Goal: Task Accomplishment & Management: Use online tool/utility

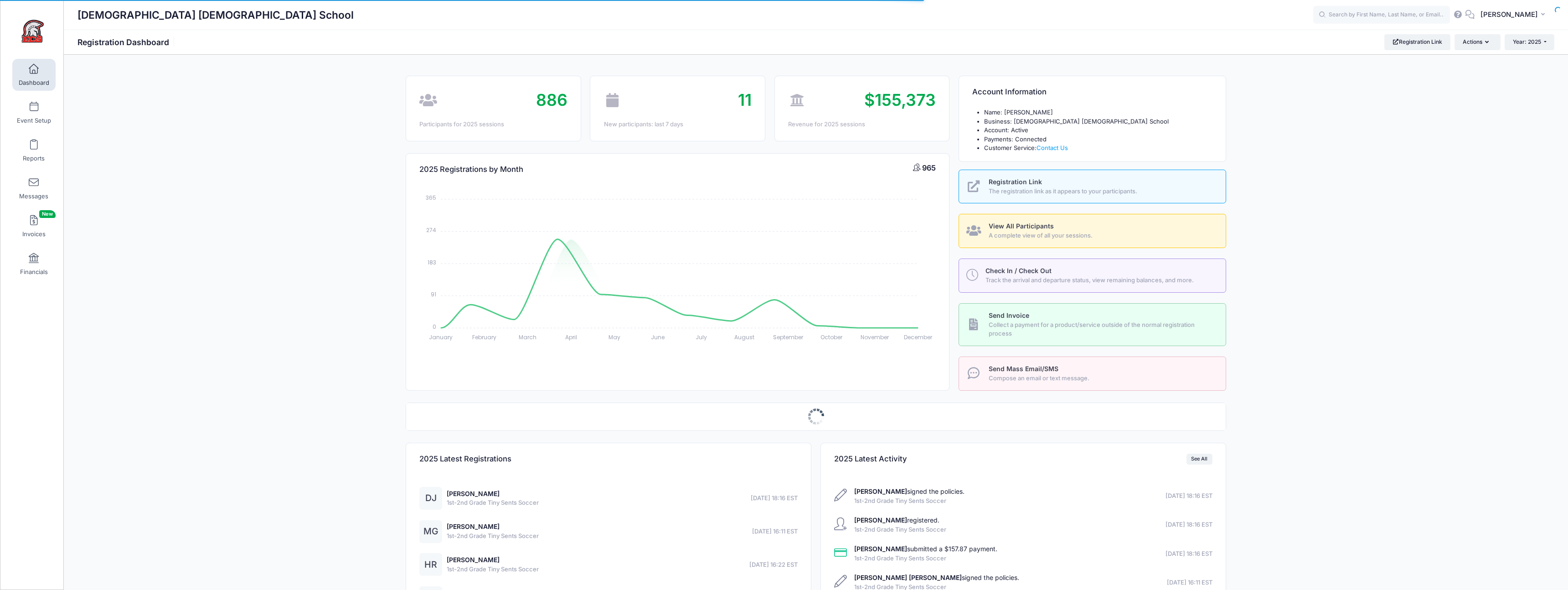
select select
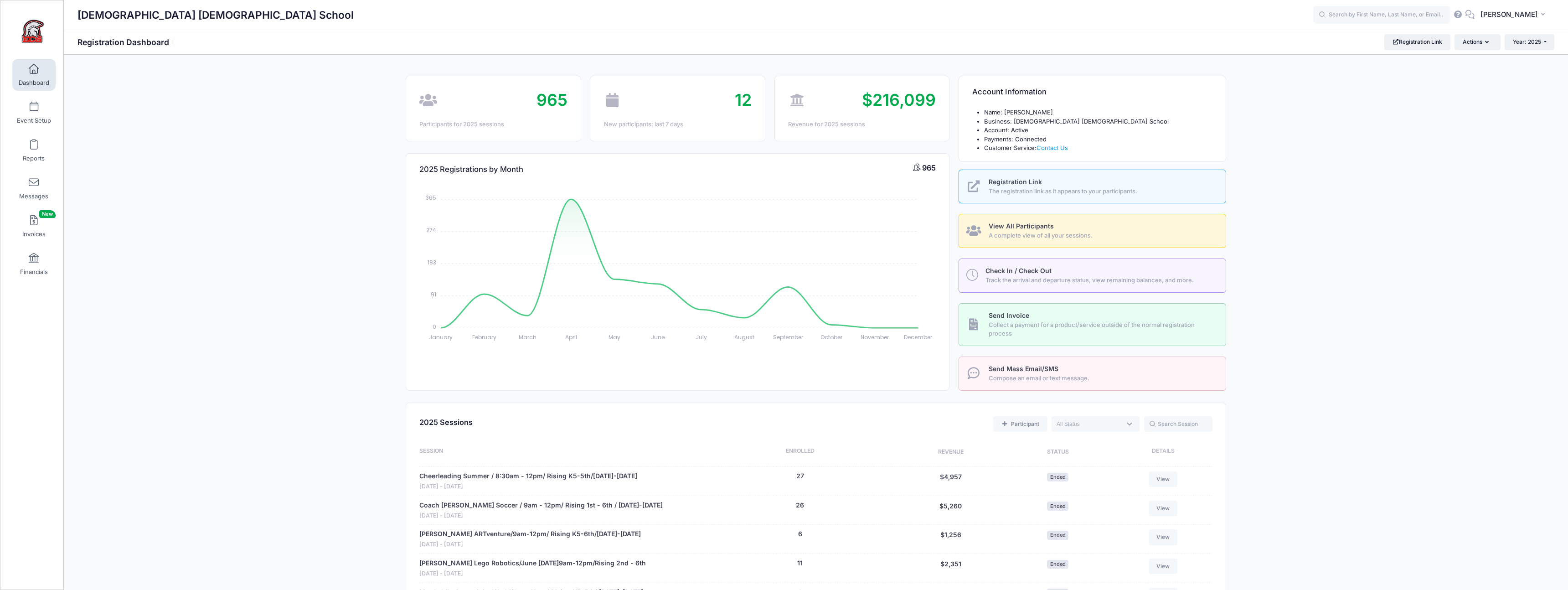
click at [1017, 228] on span "View All Participants" at bounding box center [1021, 226] width 65 height 8
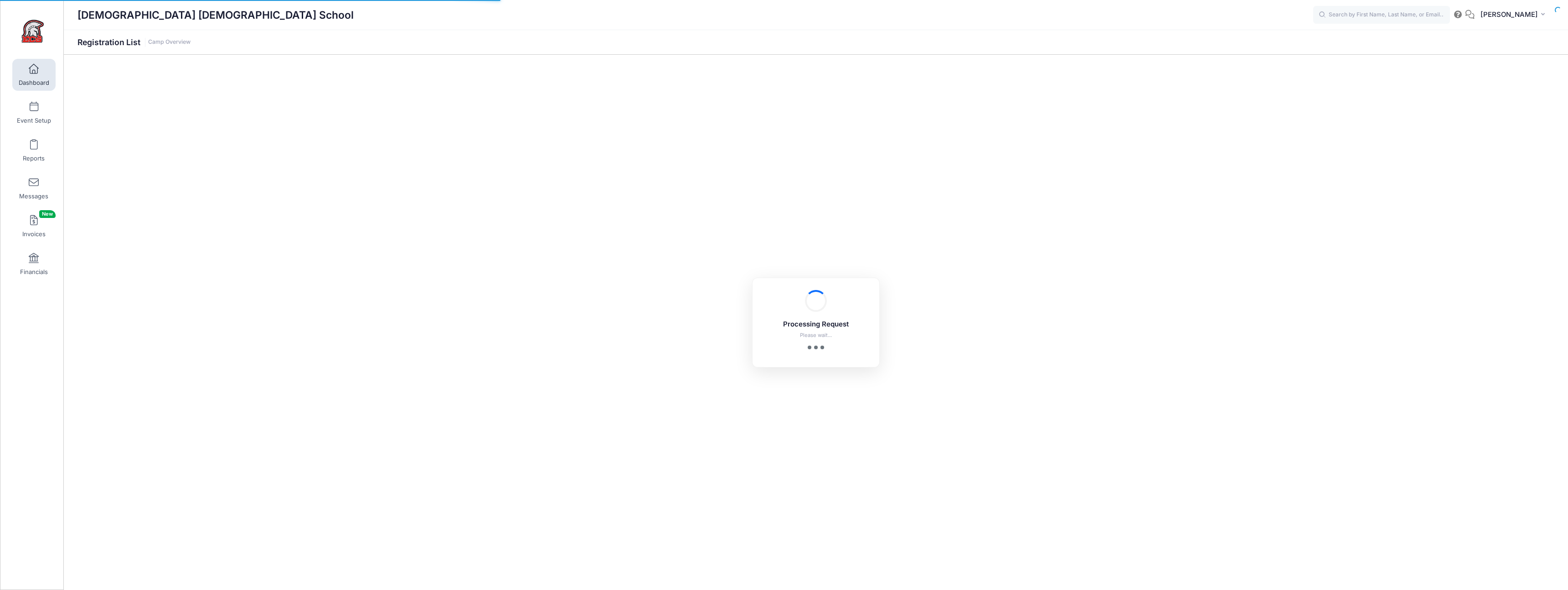
select select "10"
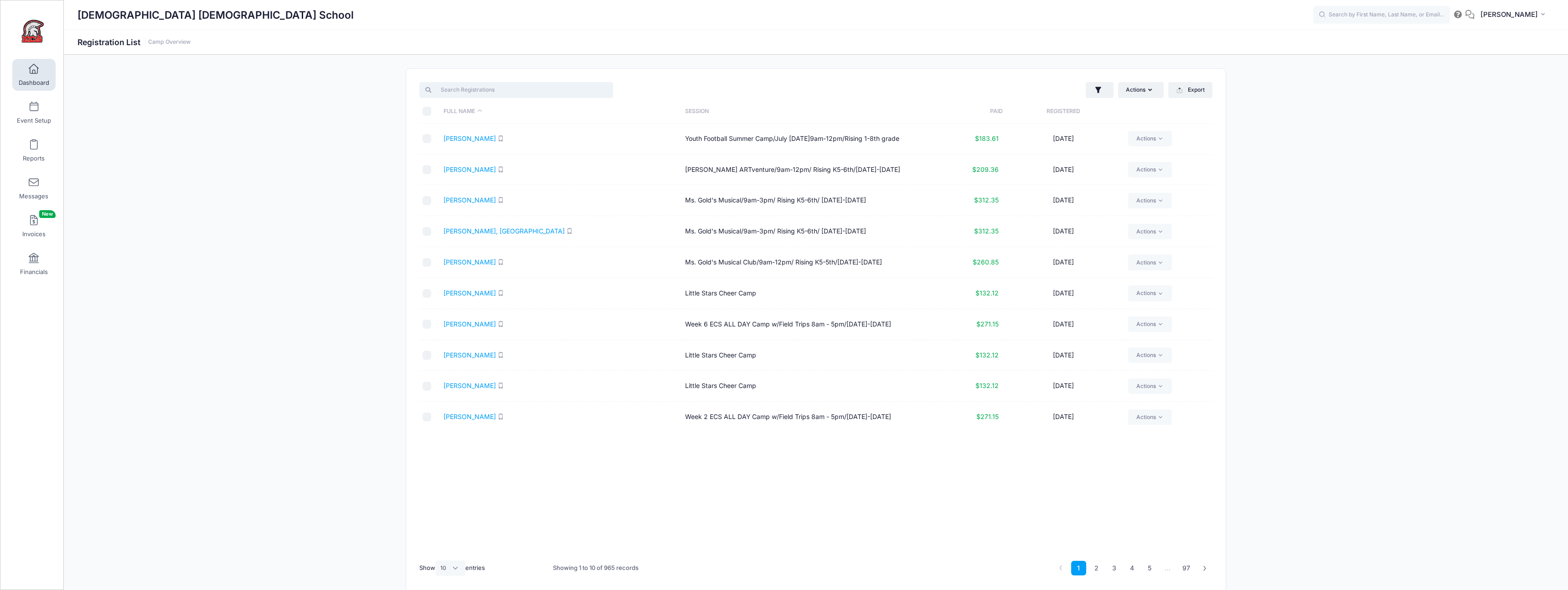
click at [533, 91] on input "search" at bounding box center [516, 90] width 194 height 15
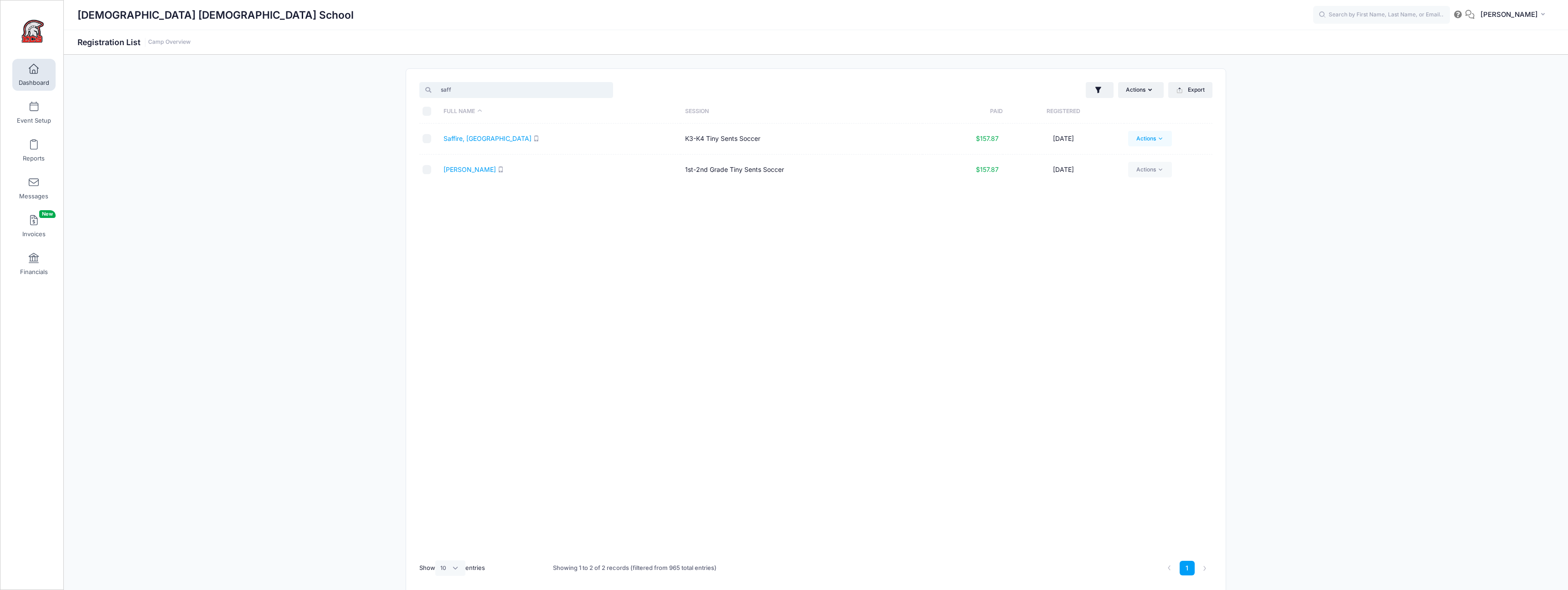
type input "saff"
click at [1152, 138] on link "Actions" at bounding box center [1149, 138] width 43 height 15
click at [957, 183] on td "$157.87" at bounding box center [963, 170] width 81 height 30
click at [1150, 136] on link "Actions" at bounding box center [1149, 138] width 43 height 15
click at [480, 137] on link "Saffire, Easton" at bounding box center [488, 138] width 88 height 8
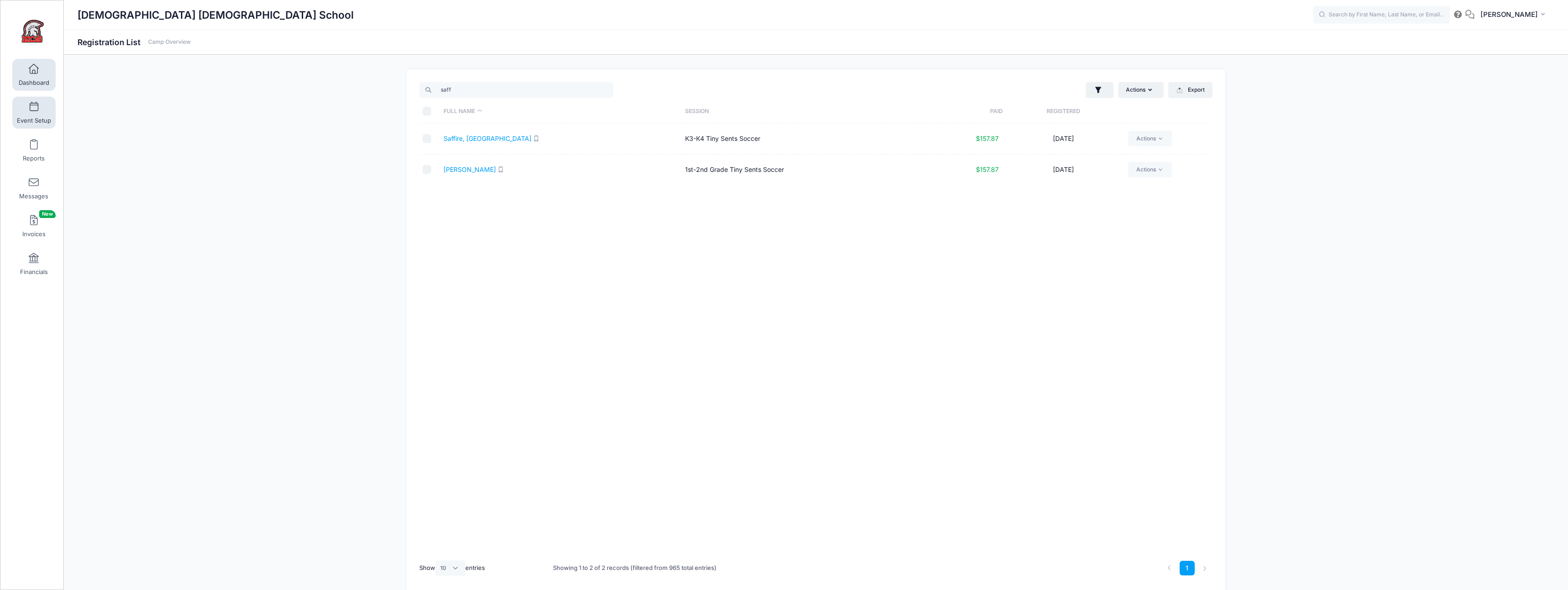
click at [37, 113] on link "Event Setup" at bounding box center [33, 113] width 43 height 32
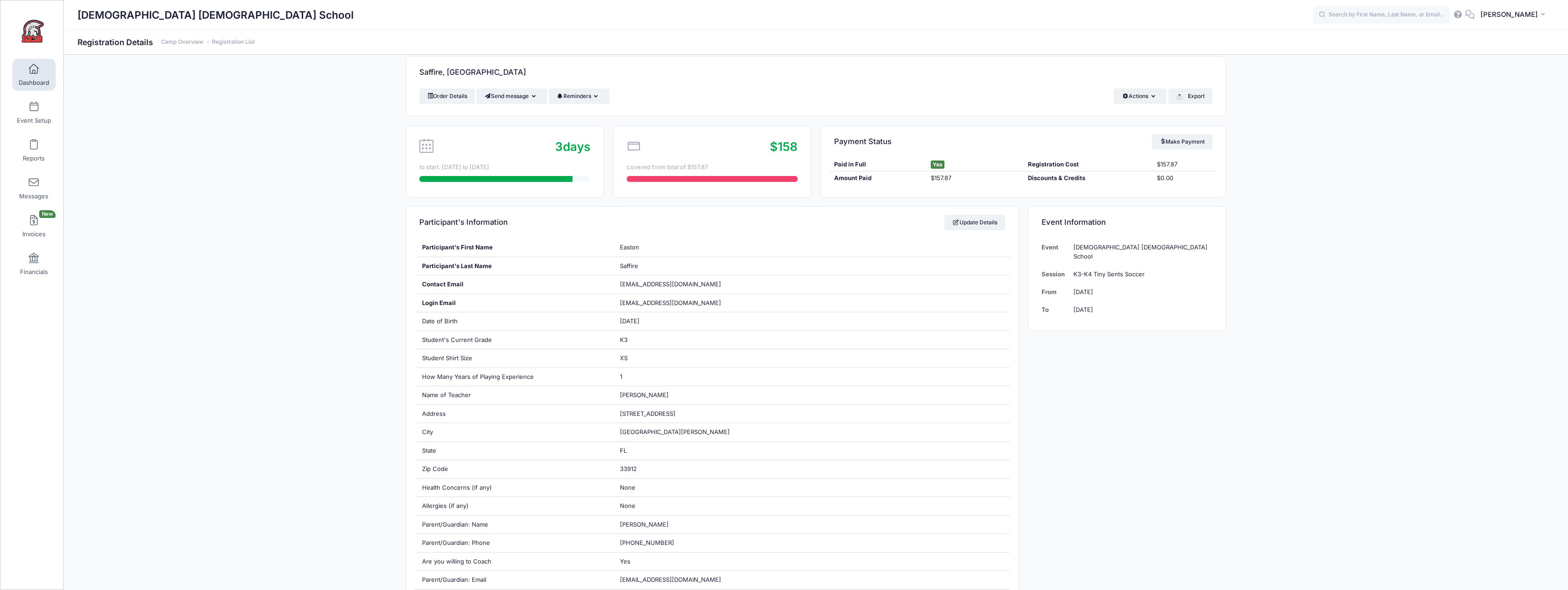
scroll to position [12, 0]
click at [958, 230] on link "Update Details" at bounding box center [975, 222] width 61 height 15
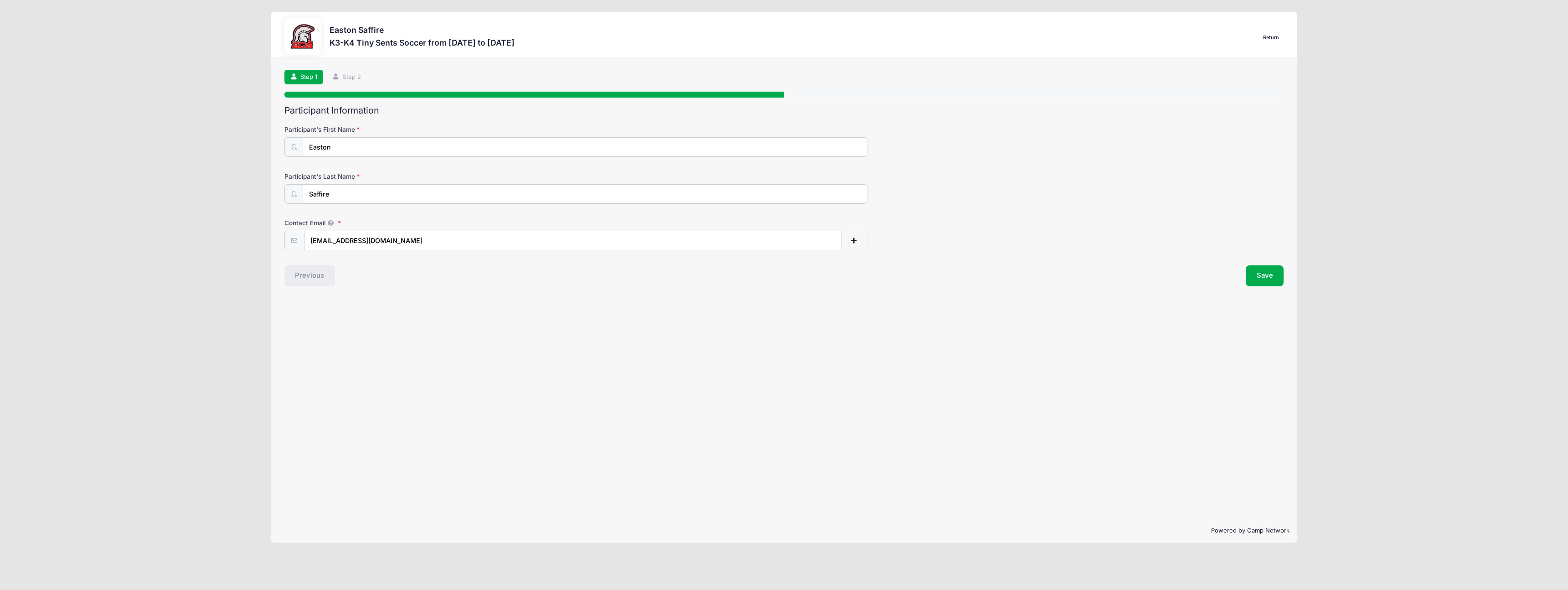
click at [384, 149] on input "Easton" at bounding box center [585, 147] width 565 height 19
type input "Stella"
click at [371, 194] on input "Saffire" at bounding box center [585, 194] width 565 height 19
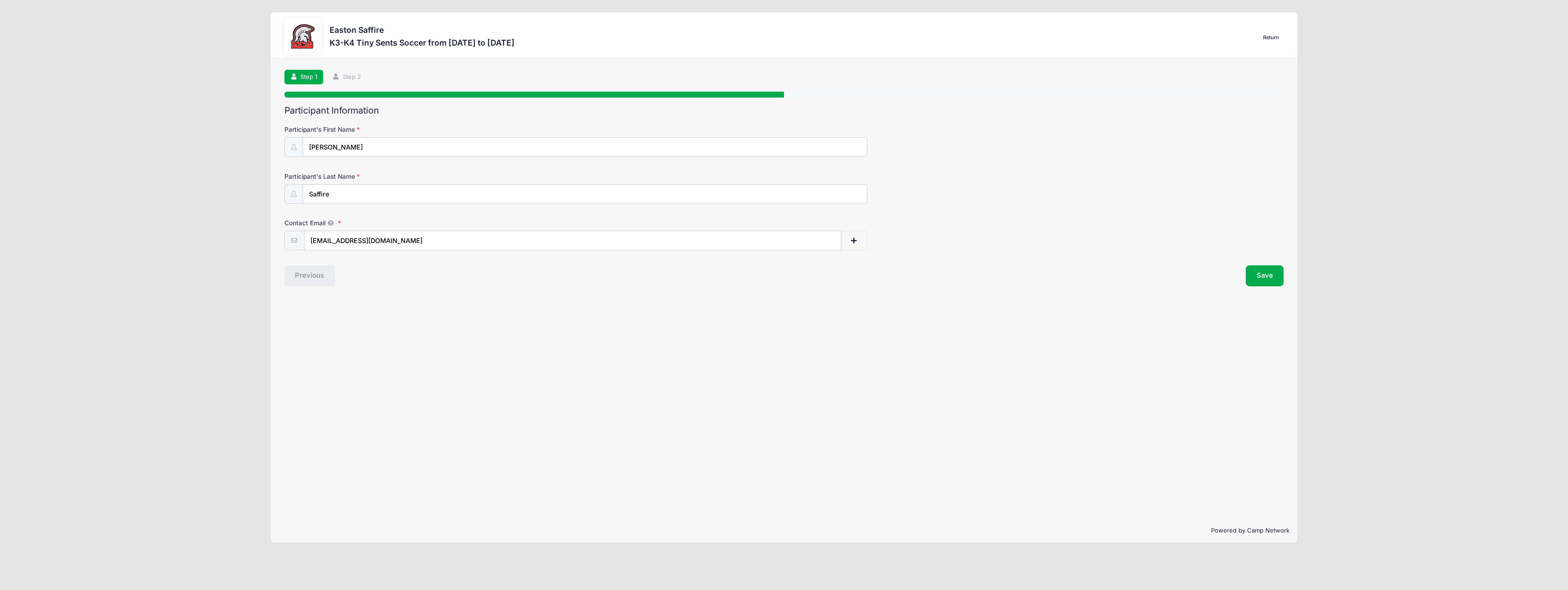
click at [371, 194] on input "Saffire" at bounding box center [585, 194] width 565 height 19
type input "Tobar"
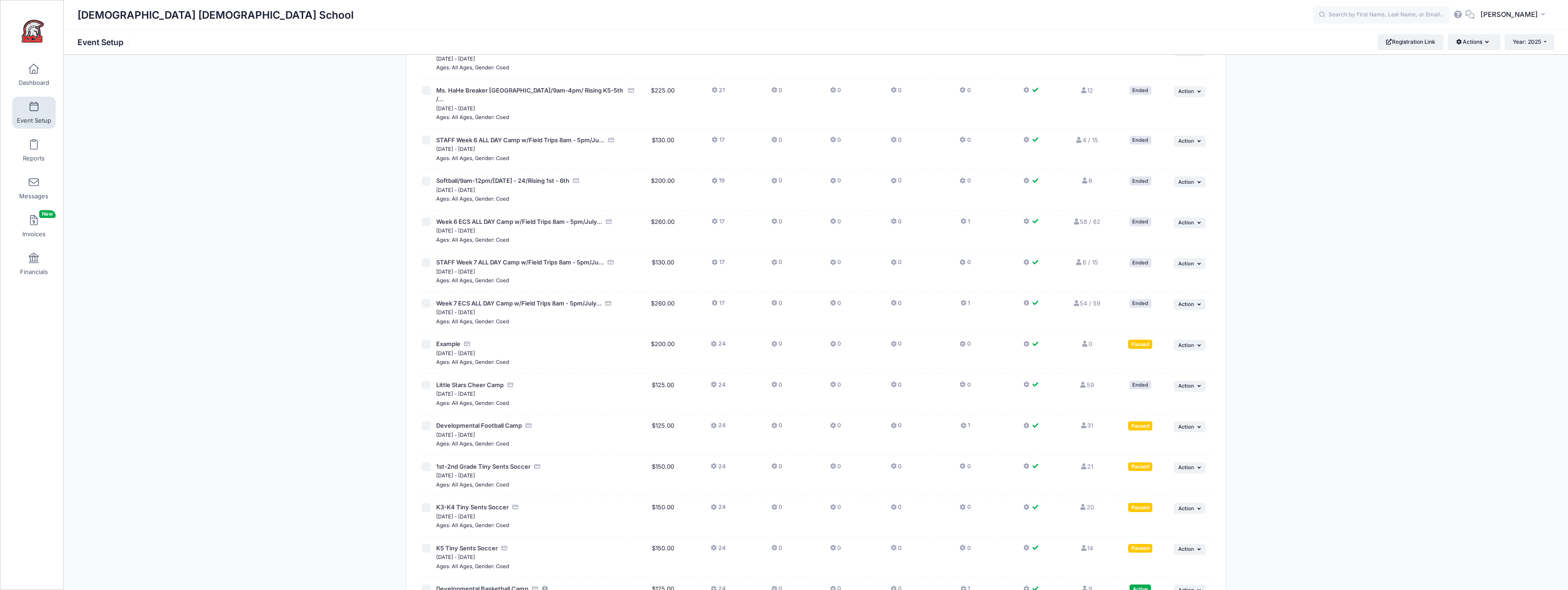
scroll to position [1653, 0]
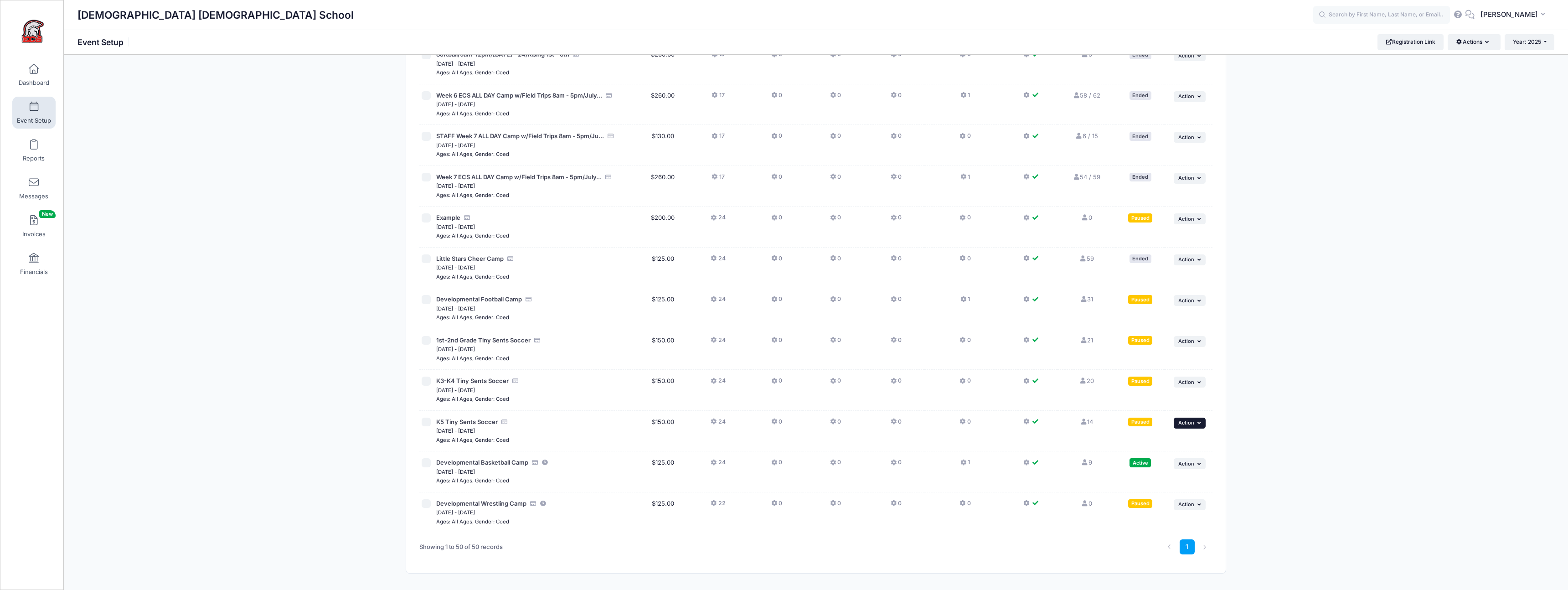
click at [1184, 420] on span "Action" at bounding box center [1186, 423] width 16 height 6
click at [1161, 435] on link "Edit Session" at bounding box center [1160, 434] width 83 height 17
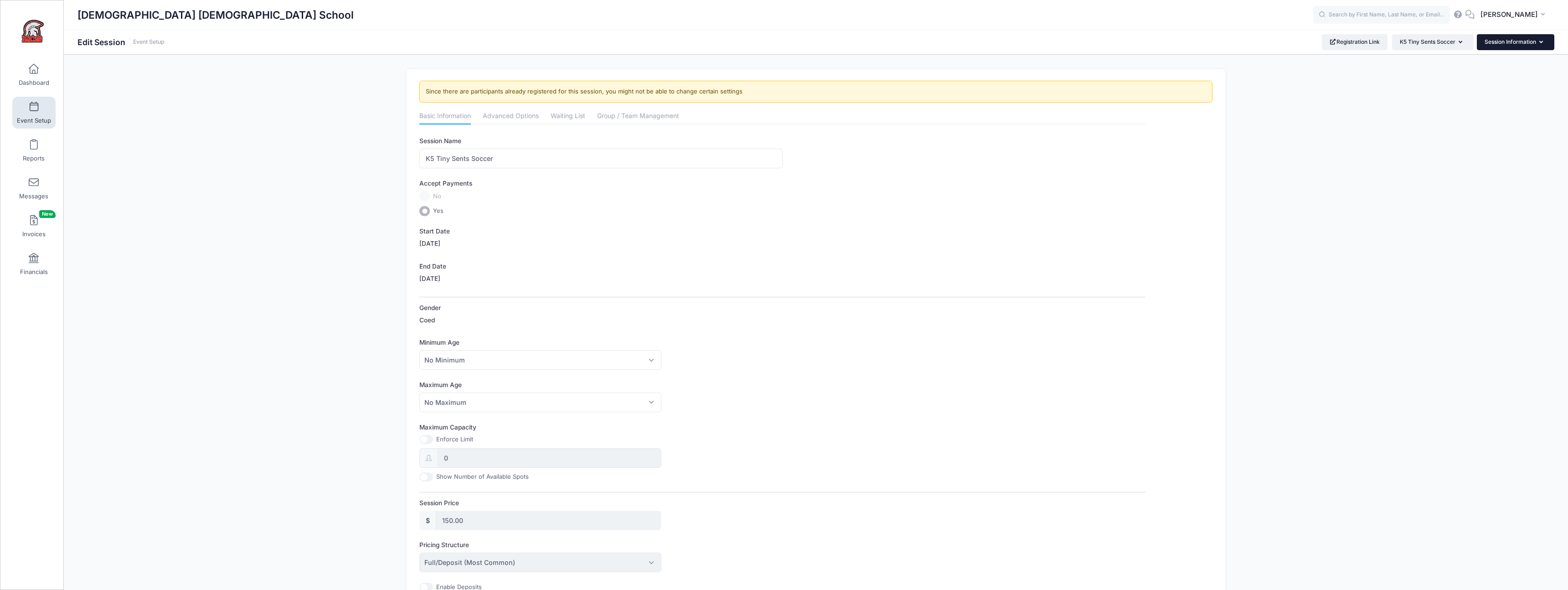
click at [1491, 46] on button "Session Information" at bounding box center [1515, 41] width 77 height 15
click at [1491, 47] on button "Session Information" at bounding box center [1515, 41] width 77 height 15
click at [1479, 132] on link "Attachments" at bounding box center [1511, 134] width 105 height 17
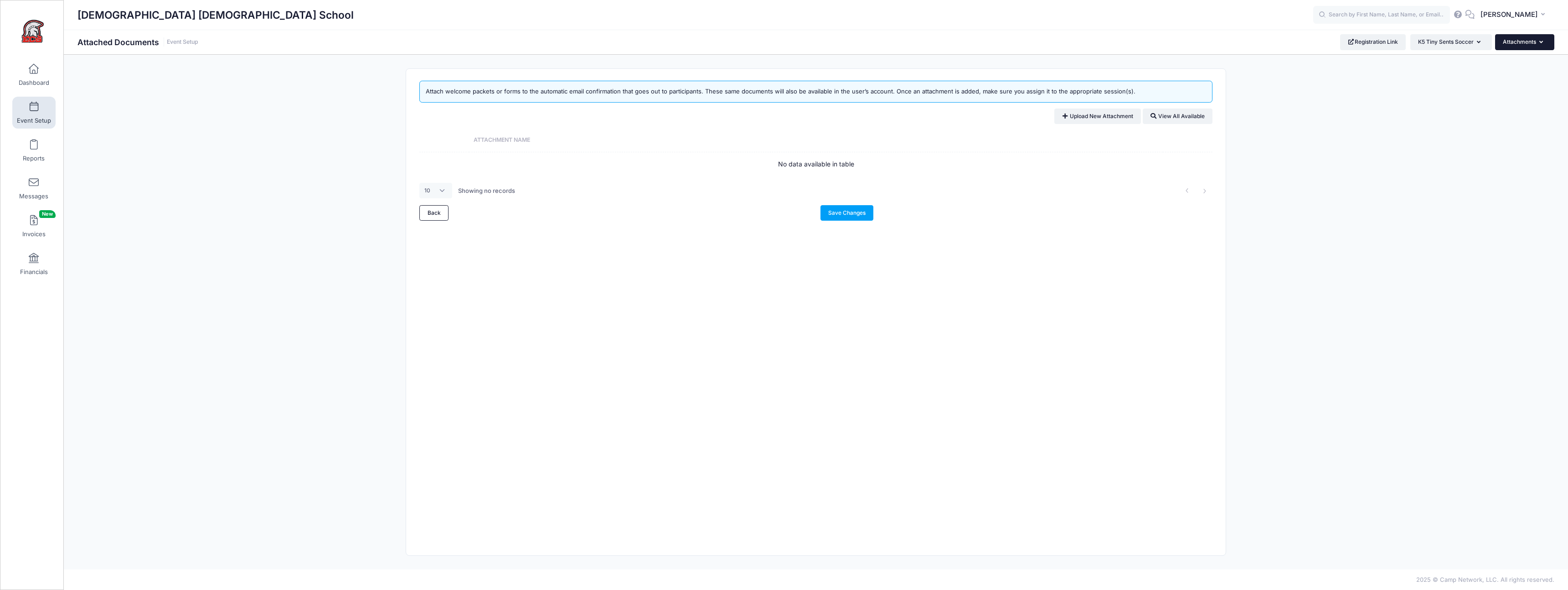
click at [1507, 48] on button "Attachments" at bounding box center [1524, 41] width 59 height 15
click at [1503, 149] on link "Policies & Waiver" at bounding box center [1511, 152] width 105 height 17
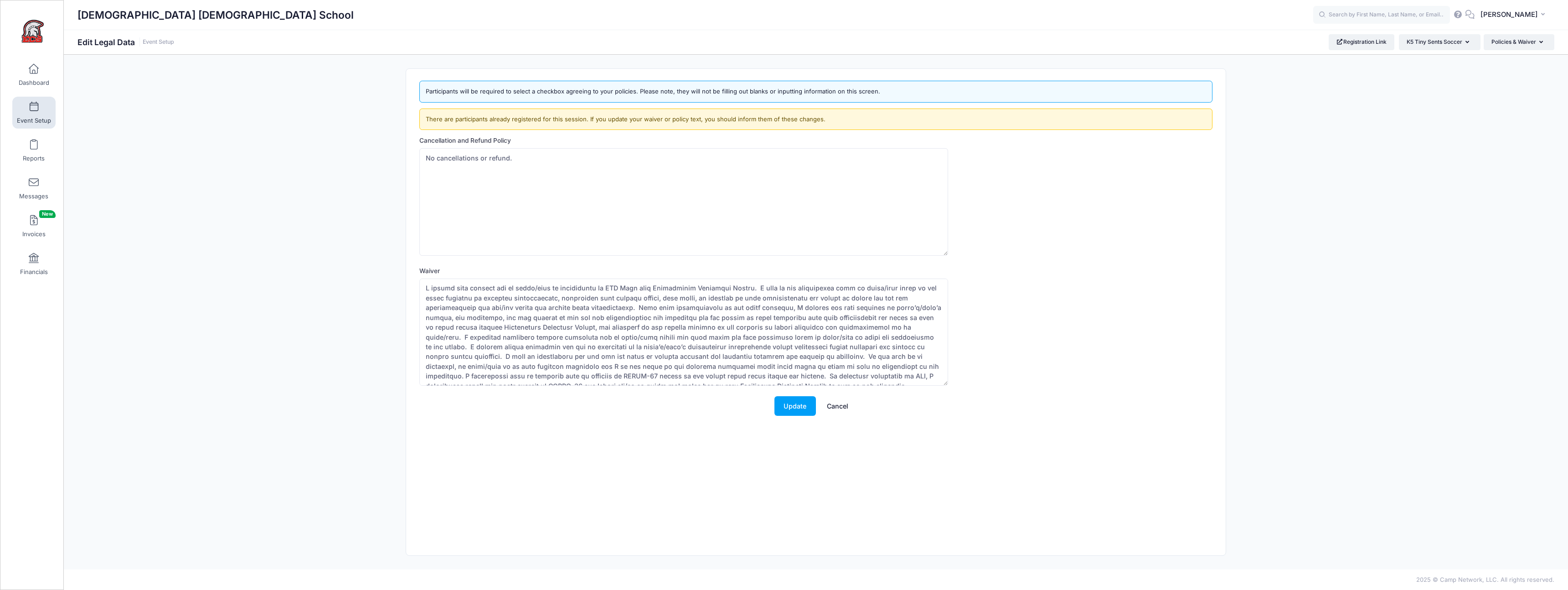
click at [838, 406] on link "Cancel" at bounding box center [838, 406] width 40 height 19
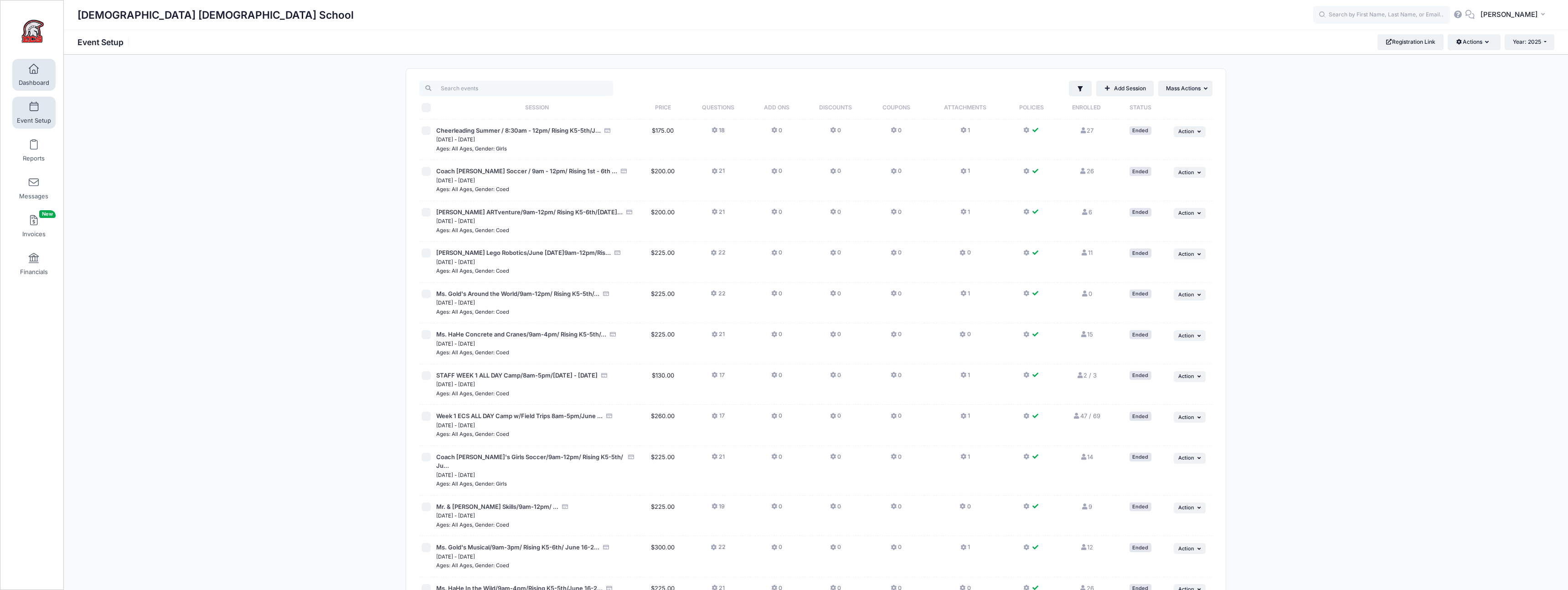
click at [33, 67] on span at bounding box center [33, 69] width 0 height 10
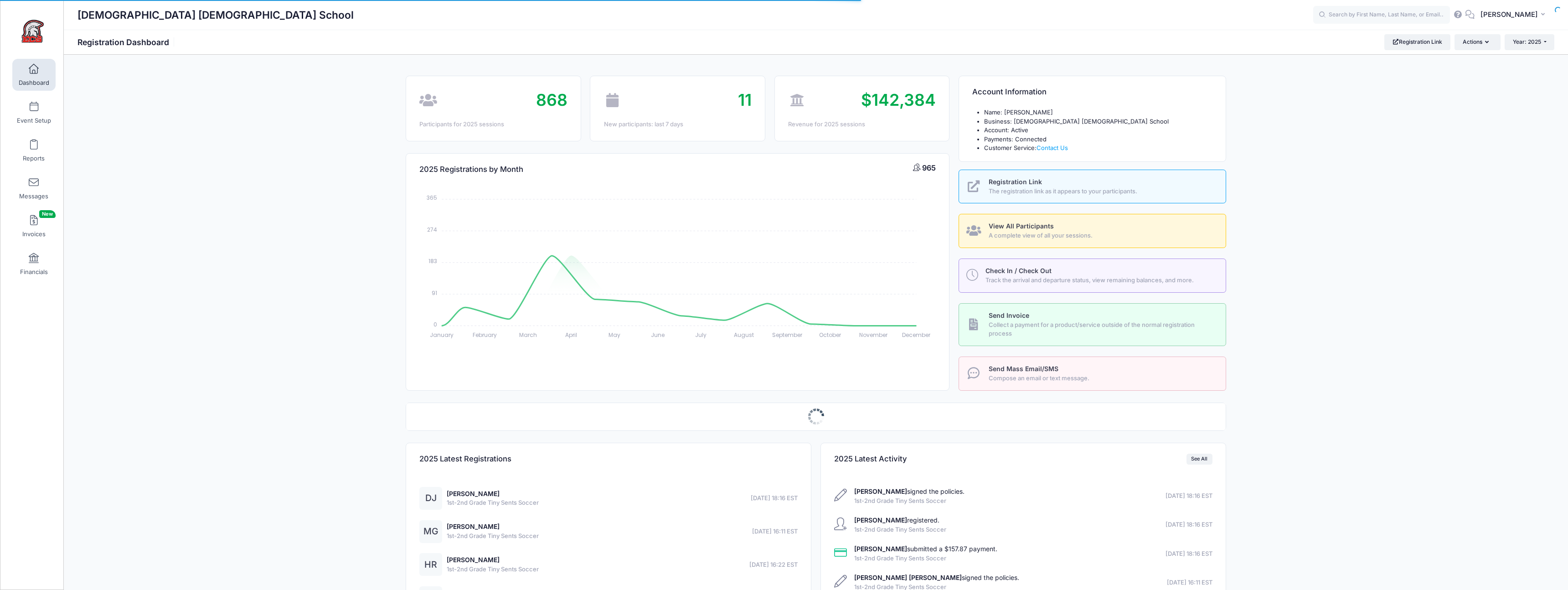
select select
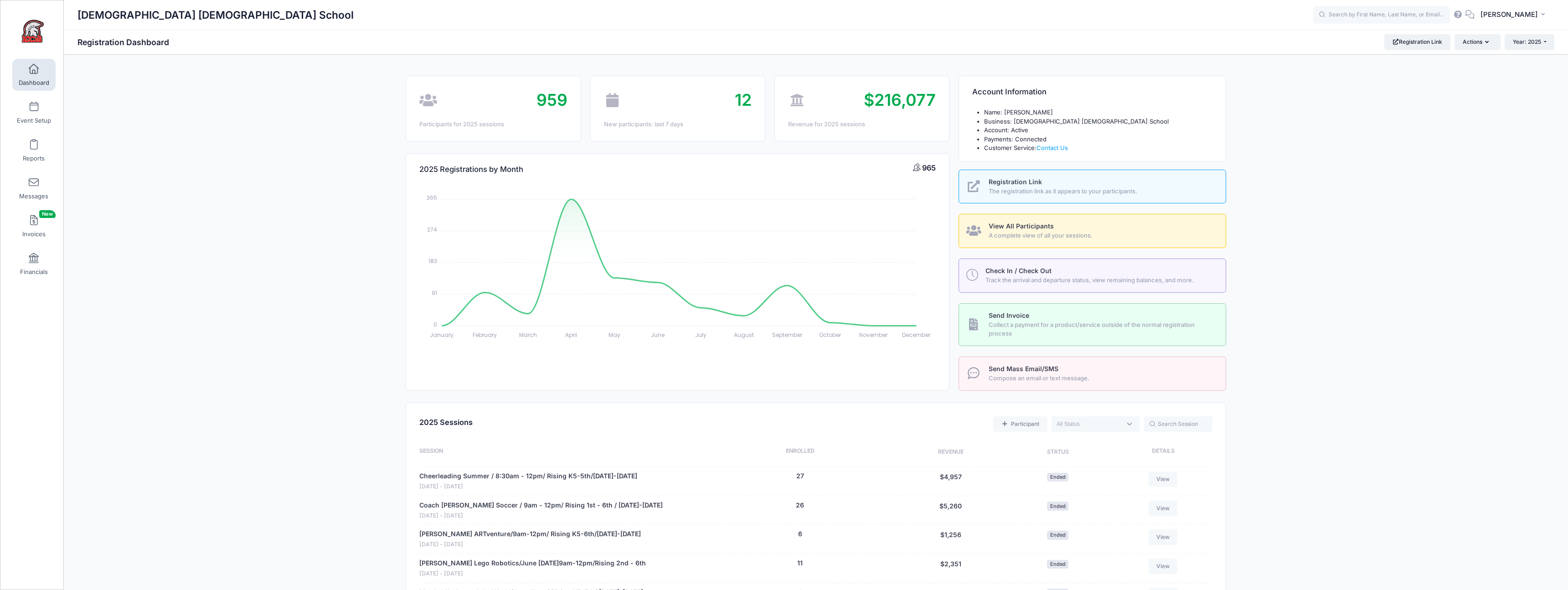
click at [1041, 228] on span "View All Participants" at bounding box center [1021, 226] width 65 height 8
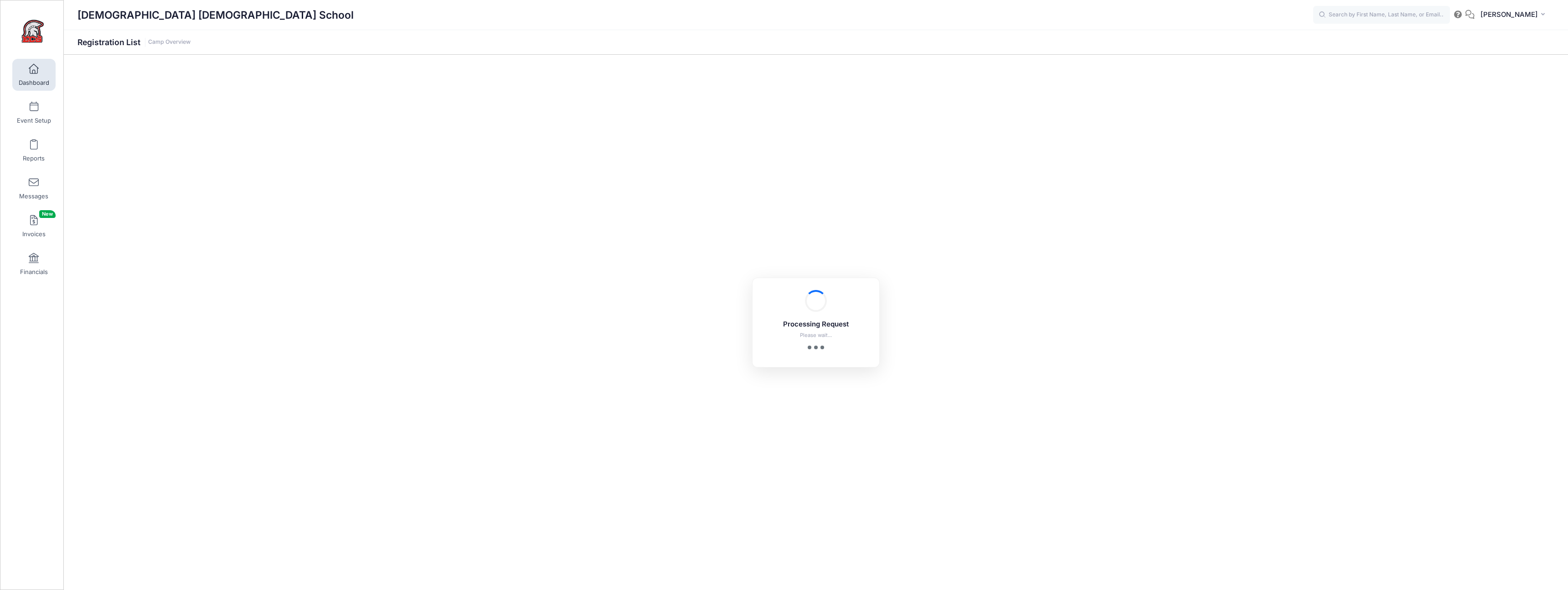
select select "10"
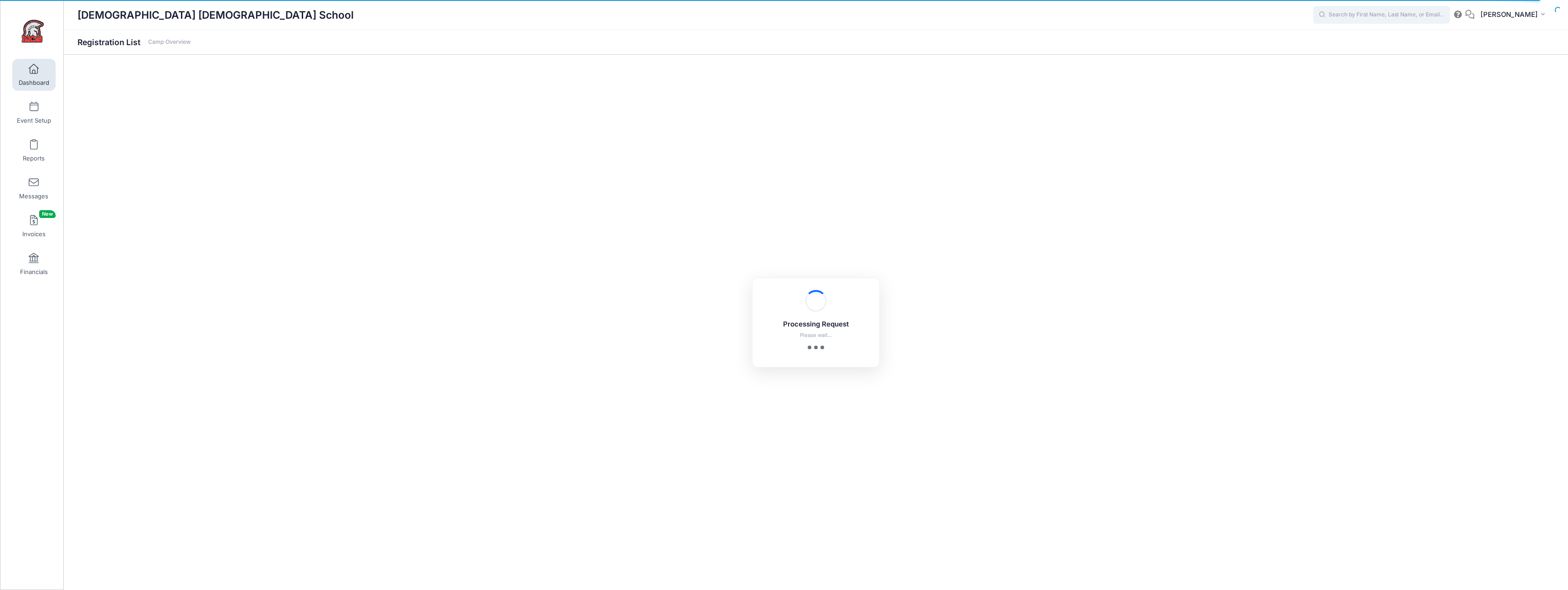
click at [1340, 15] on input "text" at bounding box center [1381, 15] width 137 height 18
type input "saffe"
click at [33, 70] on span at bounding box center [33, 69] width 0 height 10
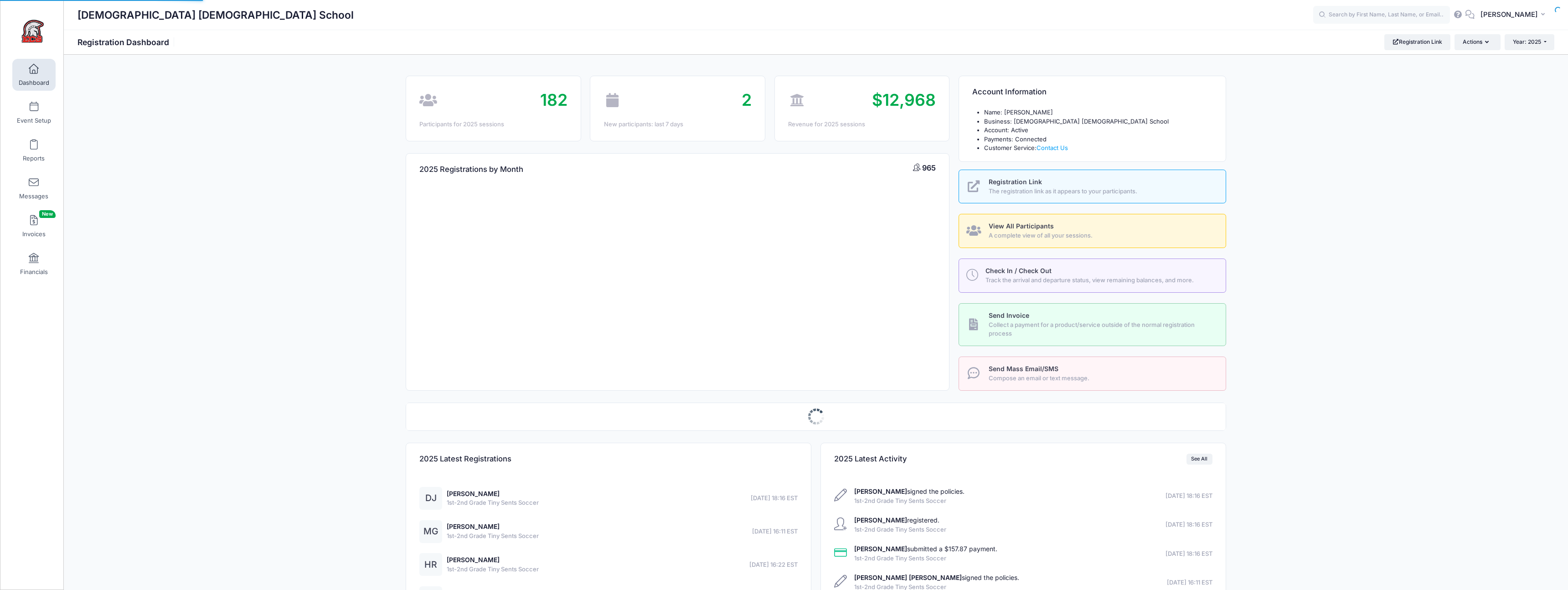
click at [462, 91] on div "182" at bounding box center [493, 100] width 148 height 24
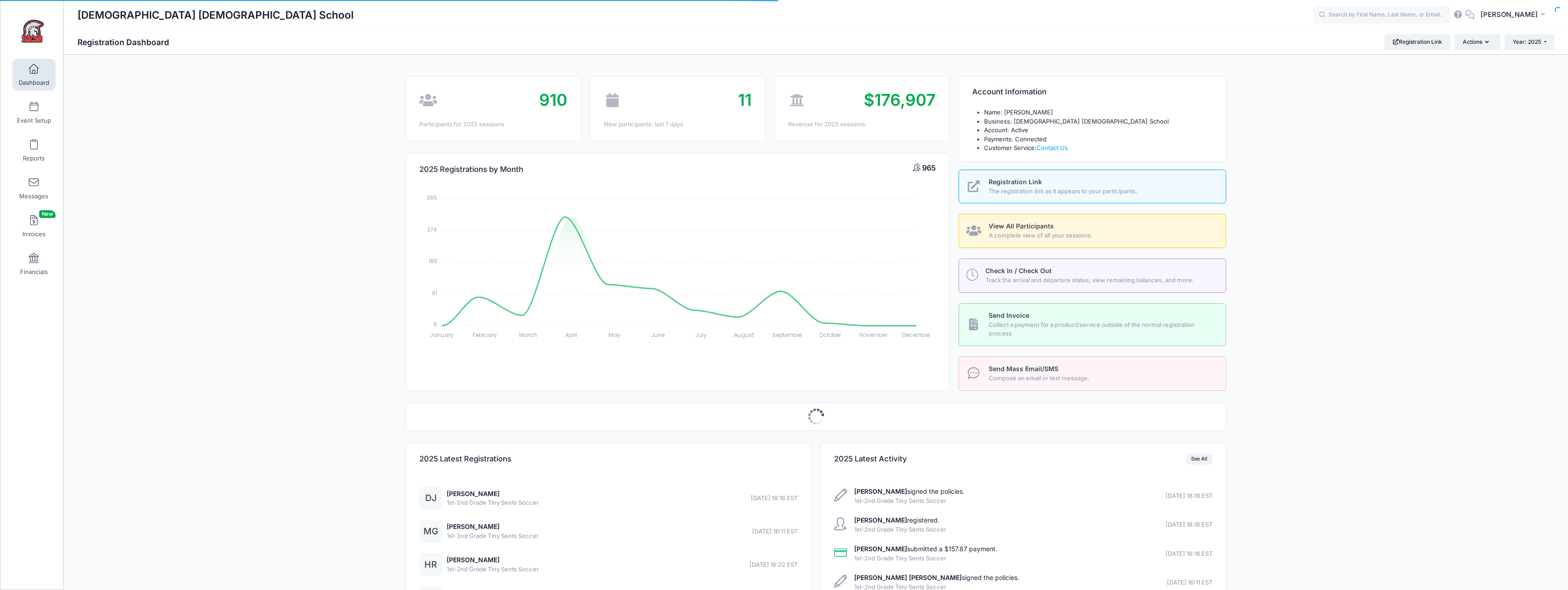
select select
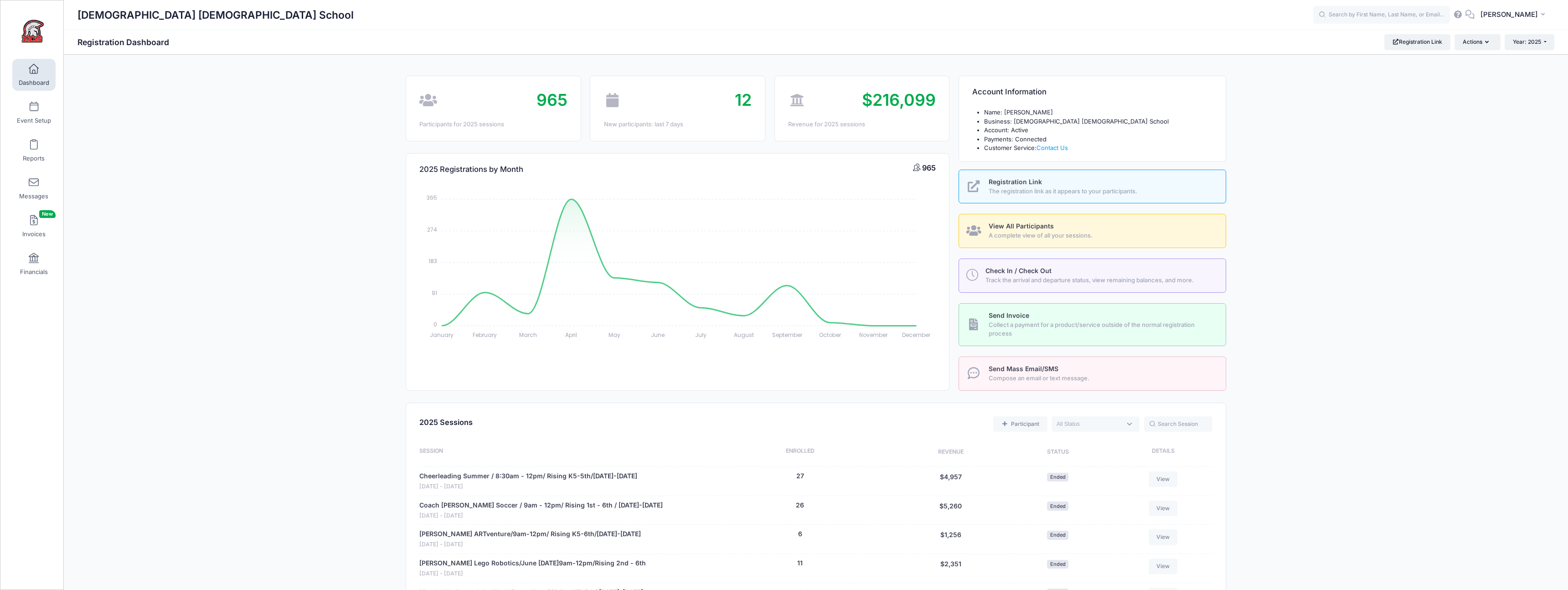
click at [1003, 228] on span "View All Participants" at bounding box center [1021, 226] width 65 height 8
click at [1001, 226] on span "View All Participants" at bounding box center [1021, 226] width 65 height 8
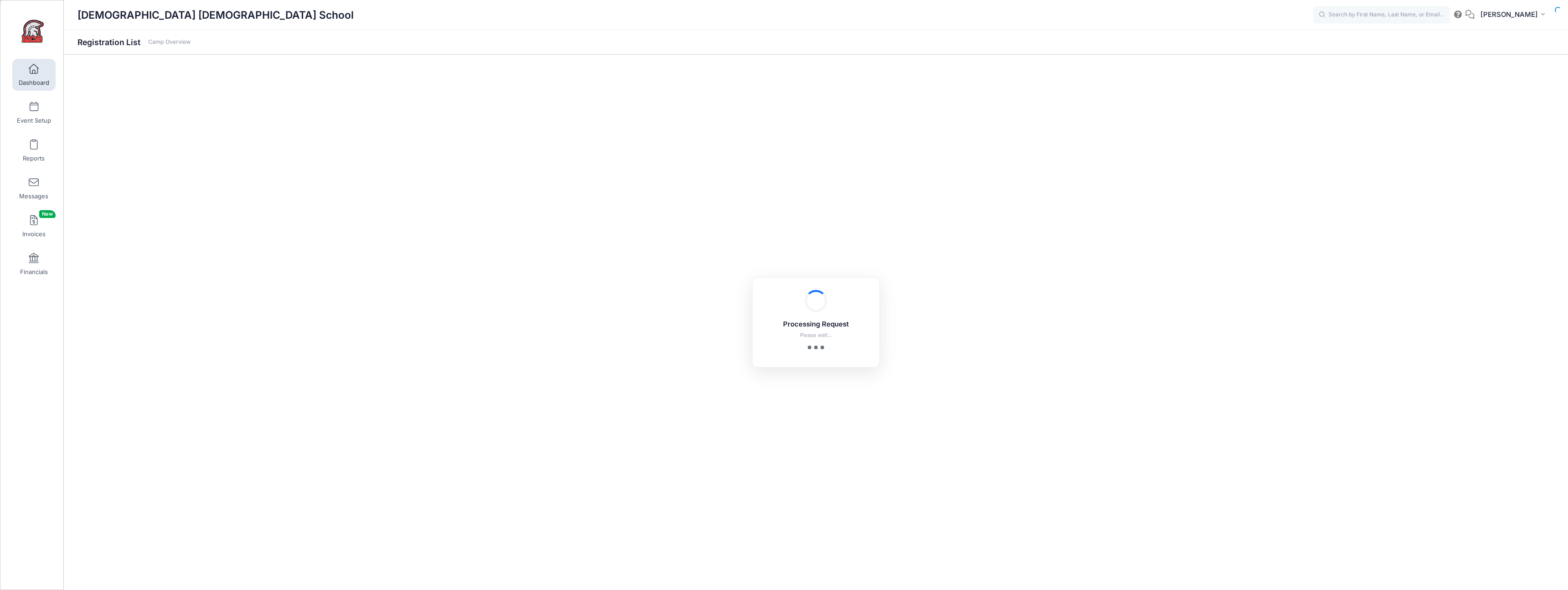
select select "10"
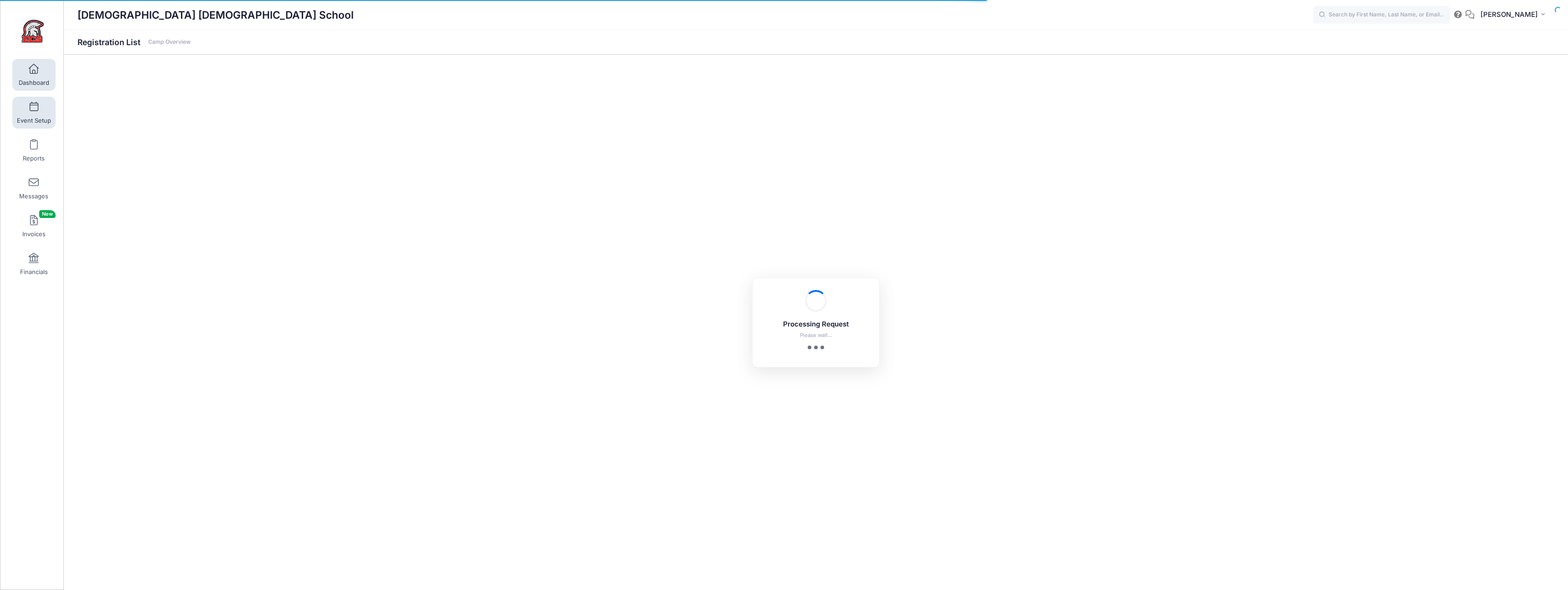
click at [33, 111] on span at bounding box center [33, 107] width 0 height 10
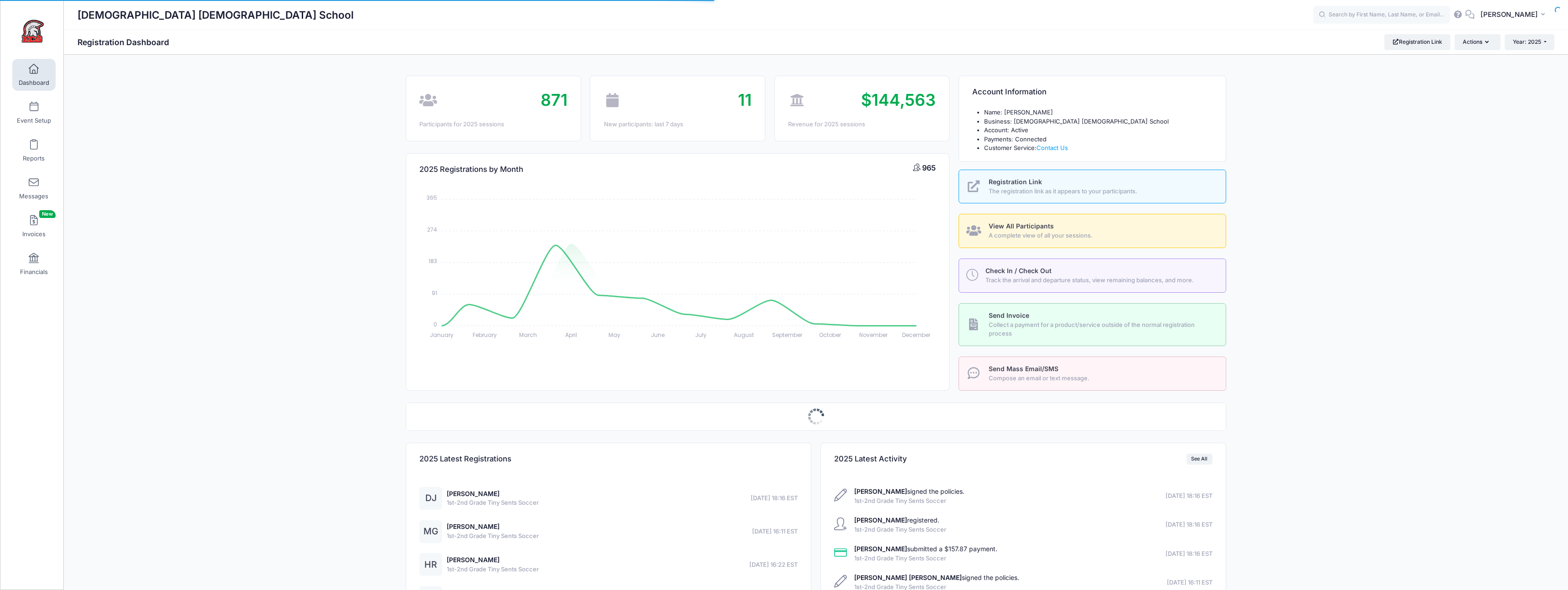
select select
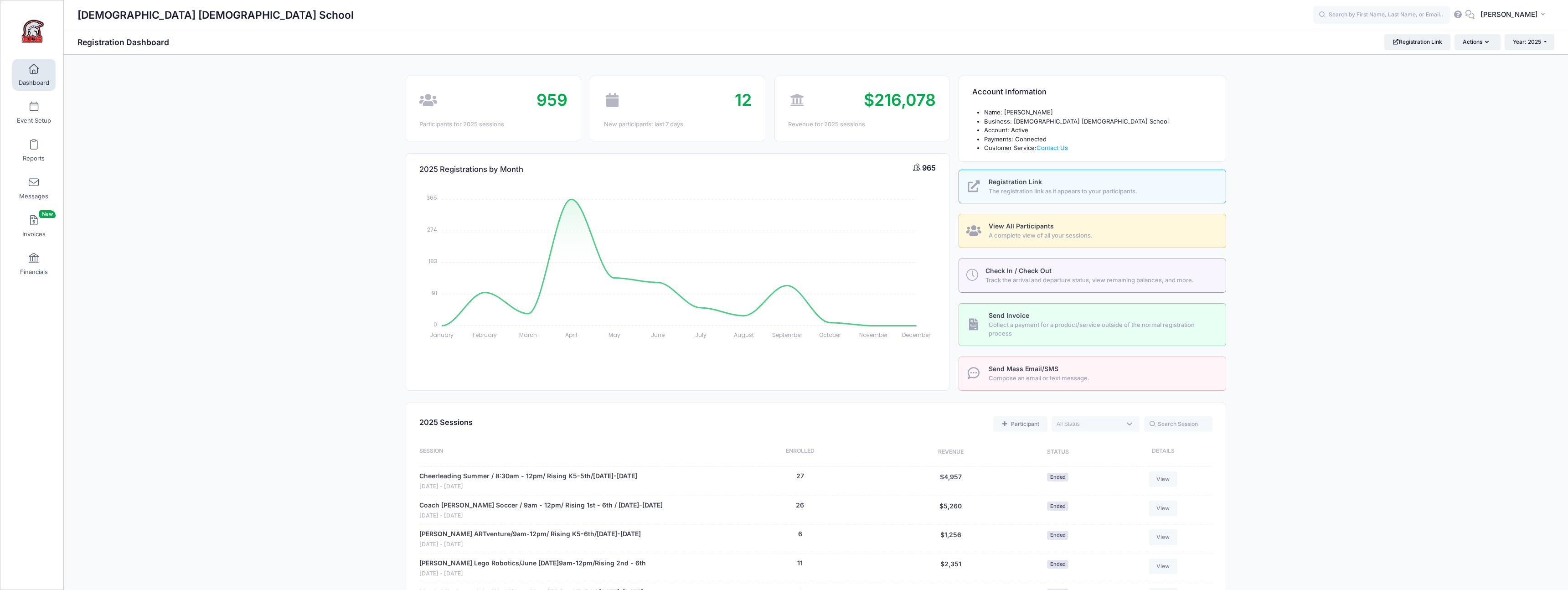
click at [997, 220] on link "View All Participants A complete view of all your sessions." at bounding box center [1093, 231] width 268 height 34
click at [1008, 227] on span "View All Participants" at bounding box center [1021, 226] width 65 height 8
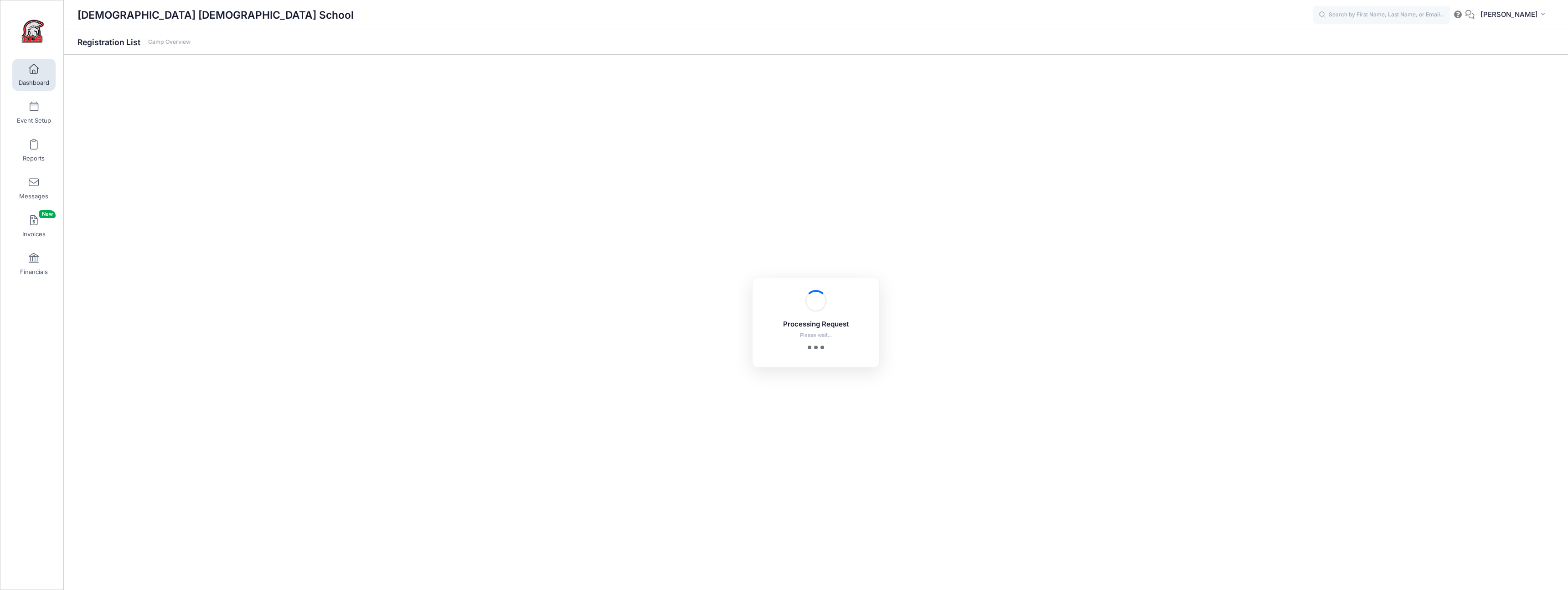
select select "10"
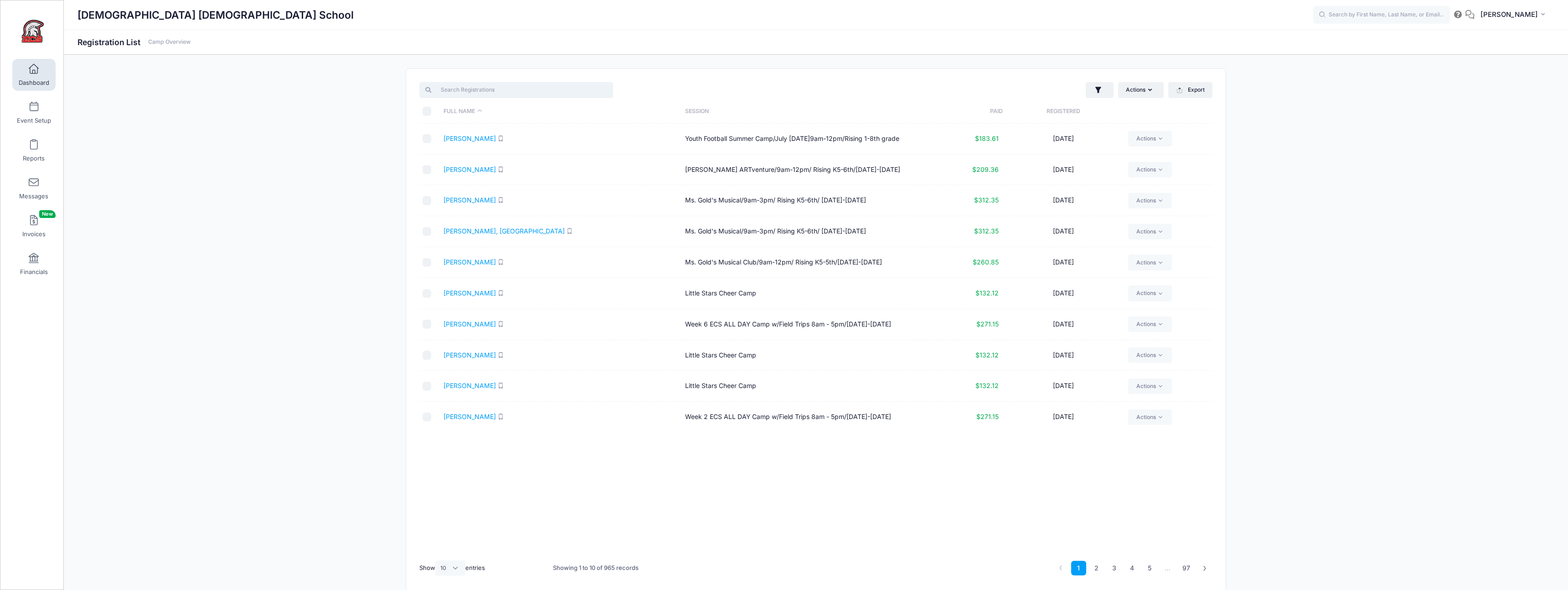
click at [471, 92] on input "search" at bounding box center [516, 90] width 194 height 15
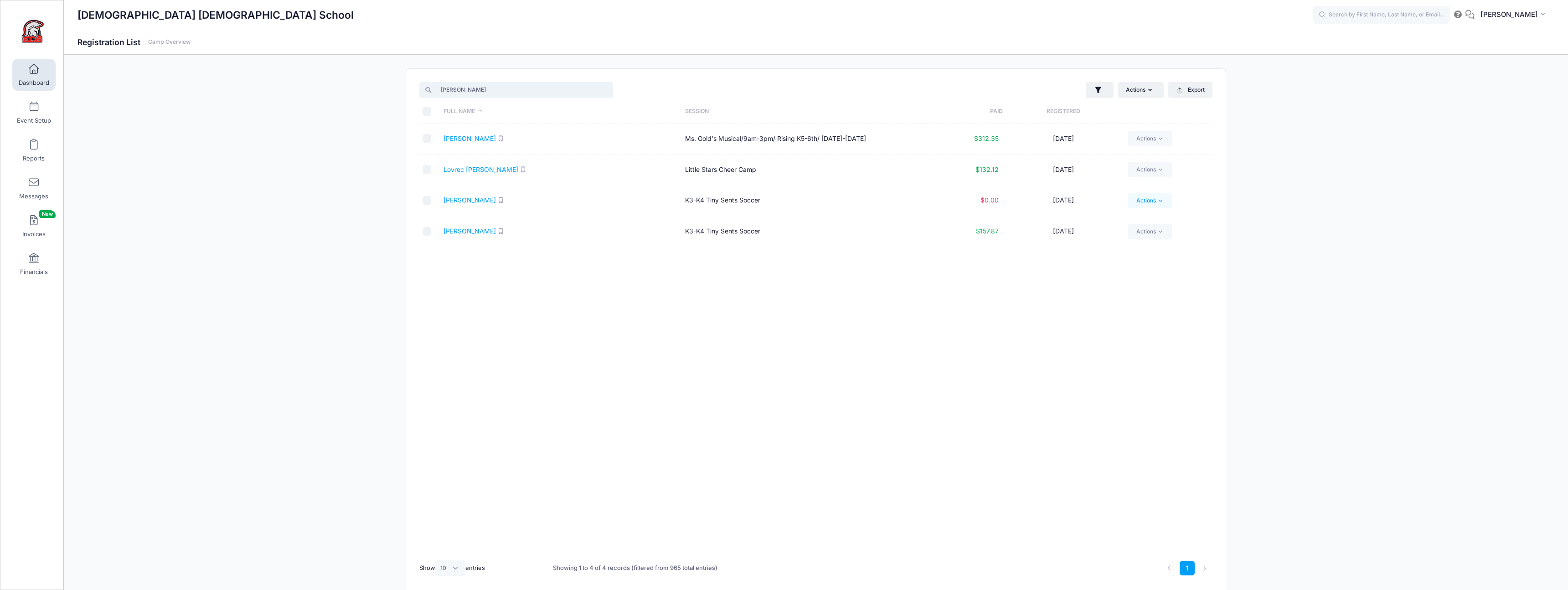
type input "Lara"
click at [1146, 198] on link "Actions" at bounding box center [1149, 200] width 43 height 15
click at [1116, 344] on link "Delete" at bounding box center [1115, 343] width 105 height 17
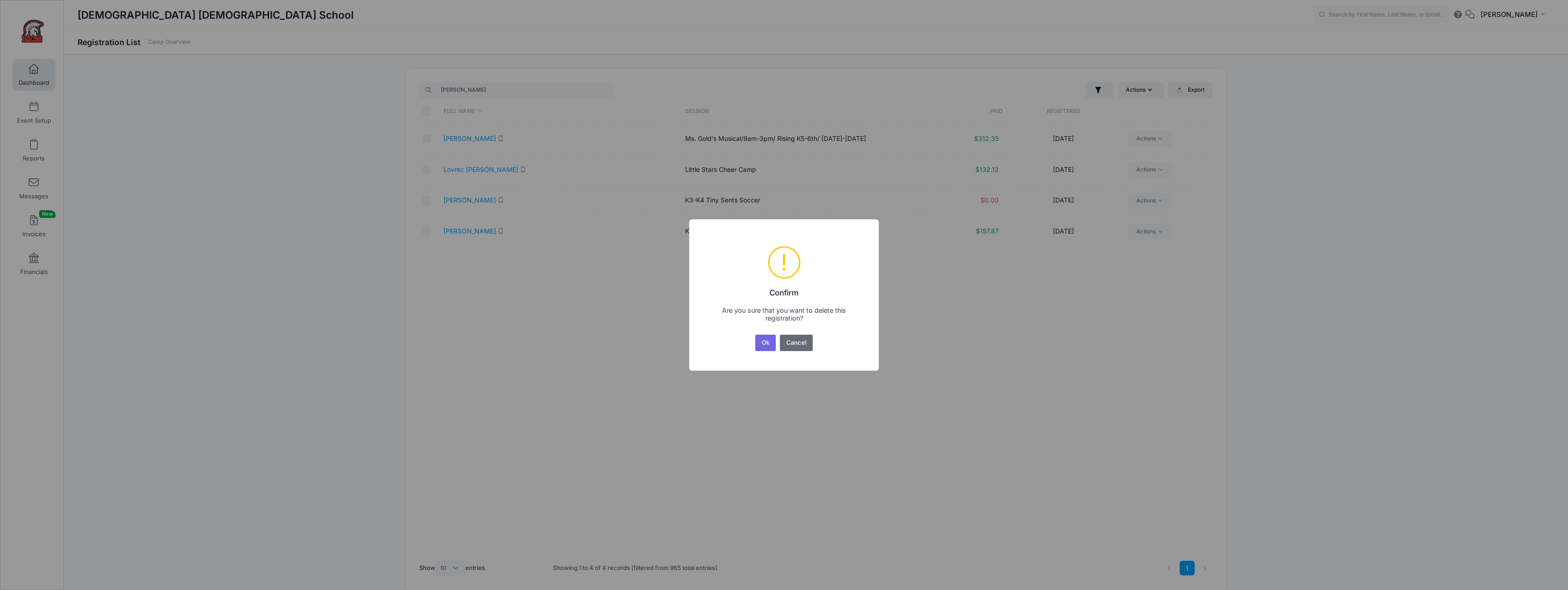
click at [796, 340] on button "Cancel" at bounding box center [796, 343] width 33 height 16
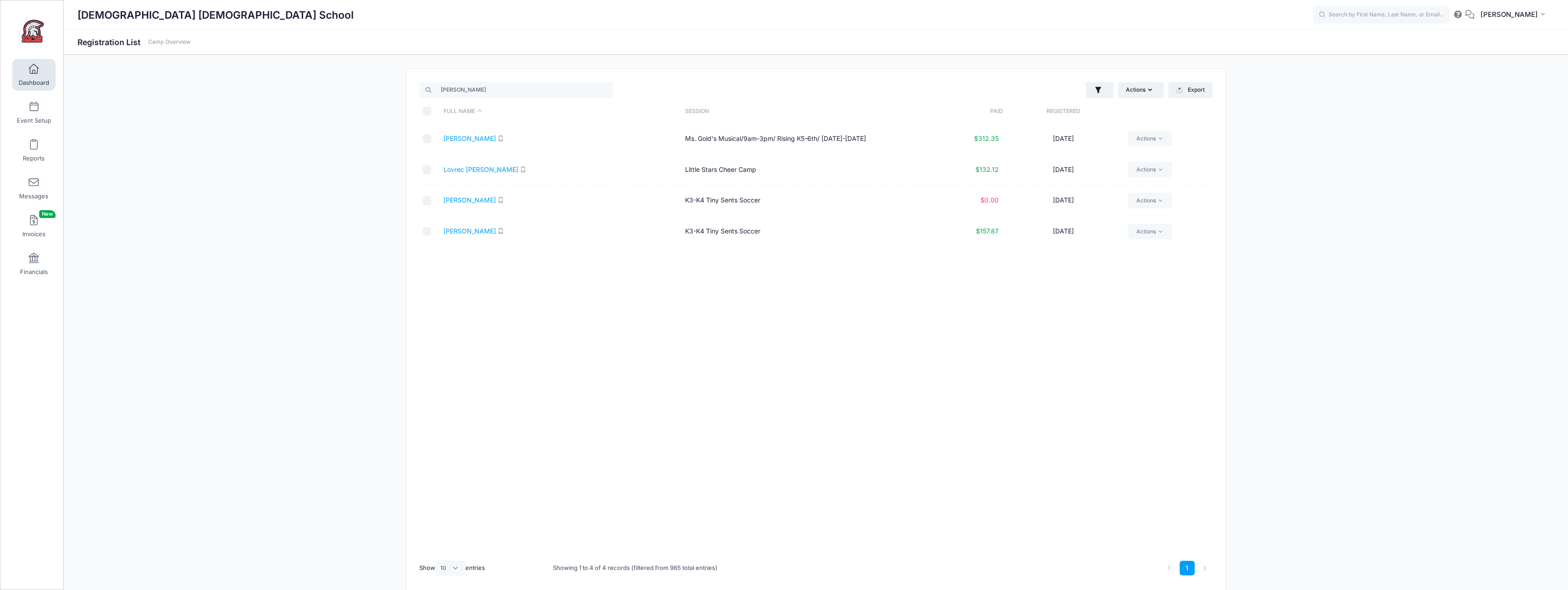
click at [467, 205] on td "Tunjic, Lara" at bounding box center [559, 200] width 242 height 31
click at [467, 203] on link "Tunjic, Lara" at bounding box center [470, 200] width 52 height 8
click at [33, 144] on span at bounding box center [33, 145] width 0 height 10
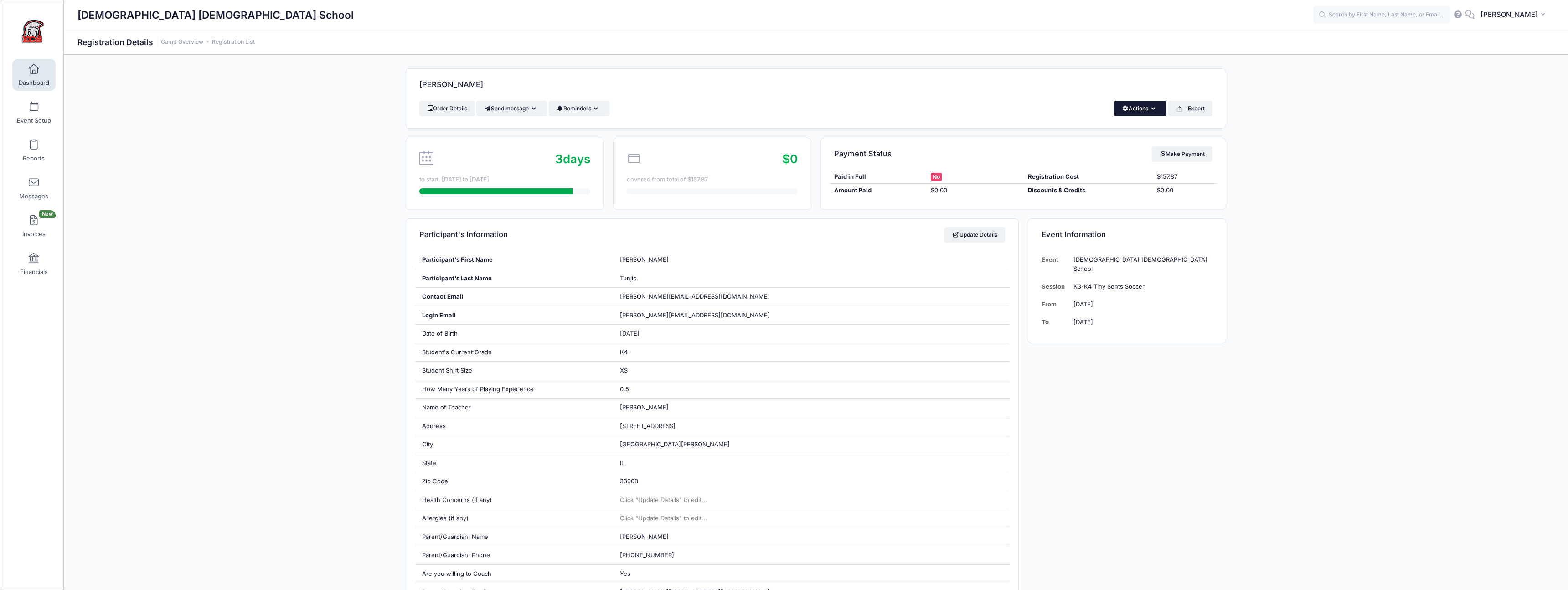
click at [1147, 114] on button "Actions" at bounding box center [1140, 108] width 52 height 15
click at [1106, 193] on link "Delete" at bounding box center [1110, 193] width 105 height 17
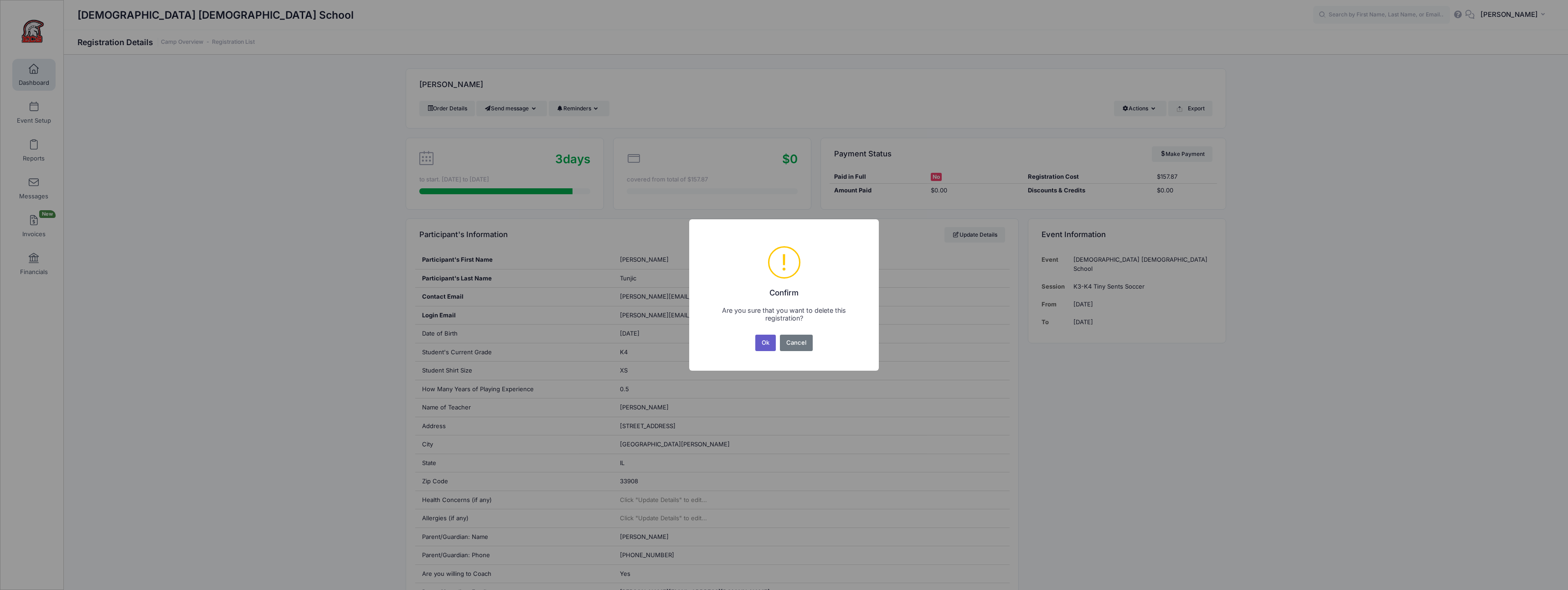
click at [769, 345] on button "Ok" at bounding box center [766, 343] width 21 height 16
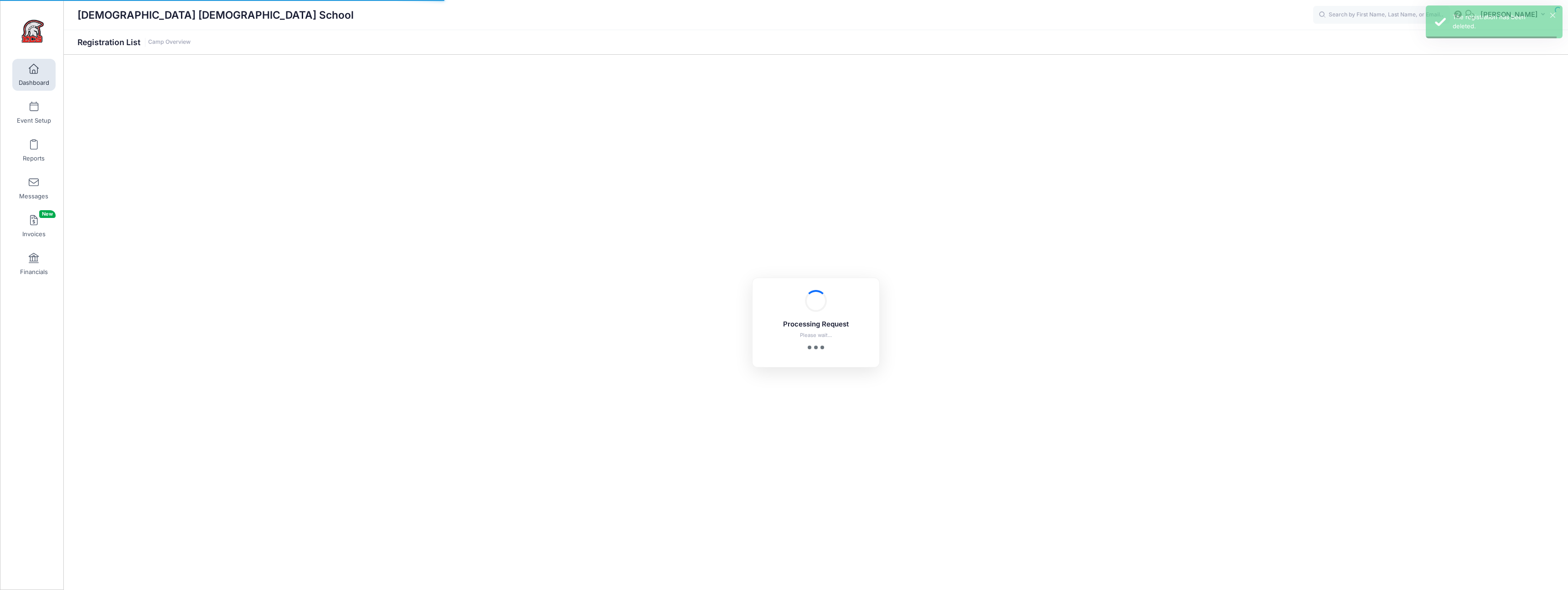
select select "10"
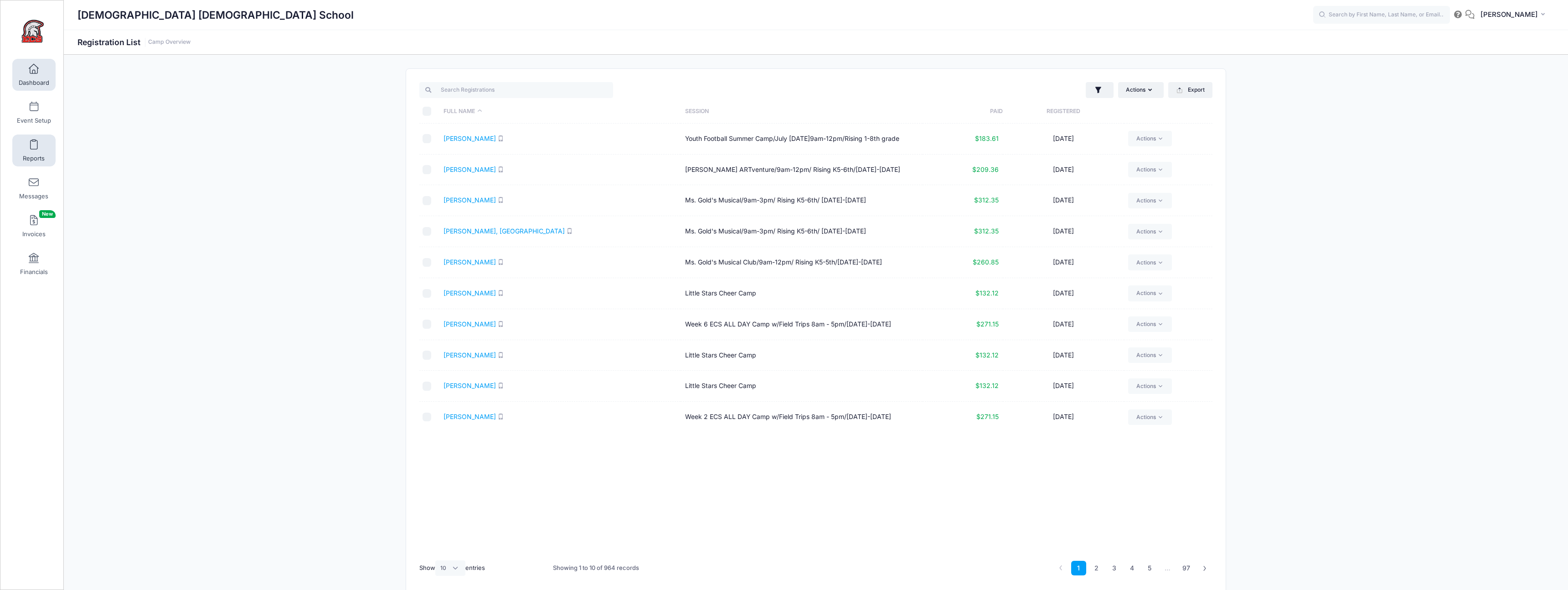
click at [35, 159] on span "Reports" at bounding box center [33, 158] width 22 height 8
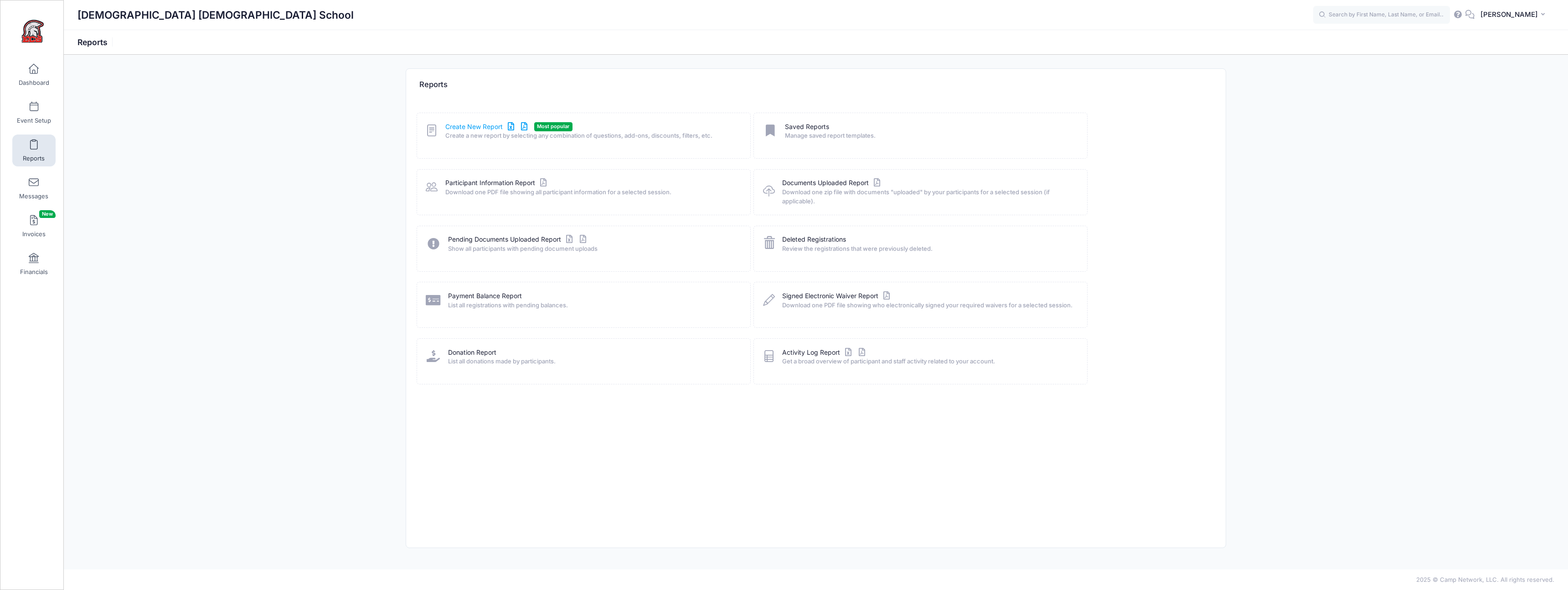
click at [477, 128] on link "Create New Report" at bounding box center [488, 127] width 85 height 10
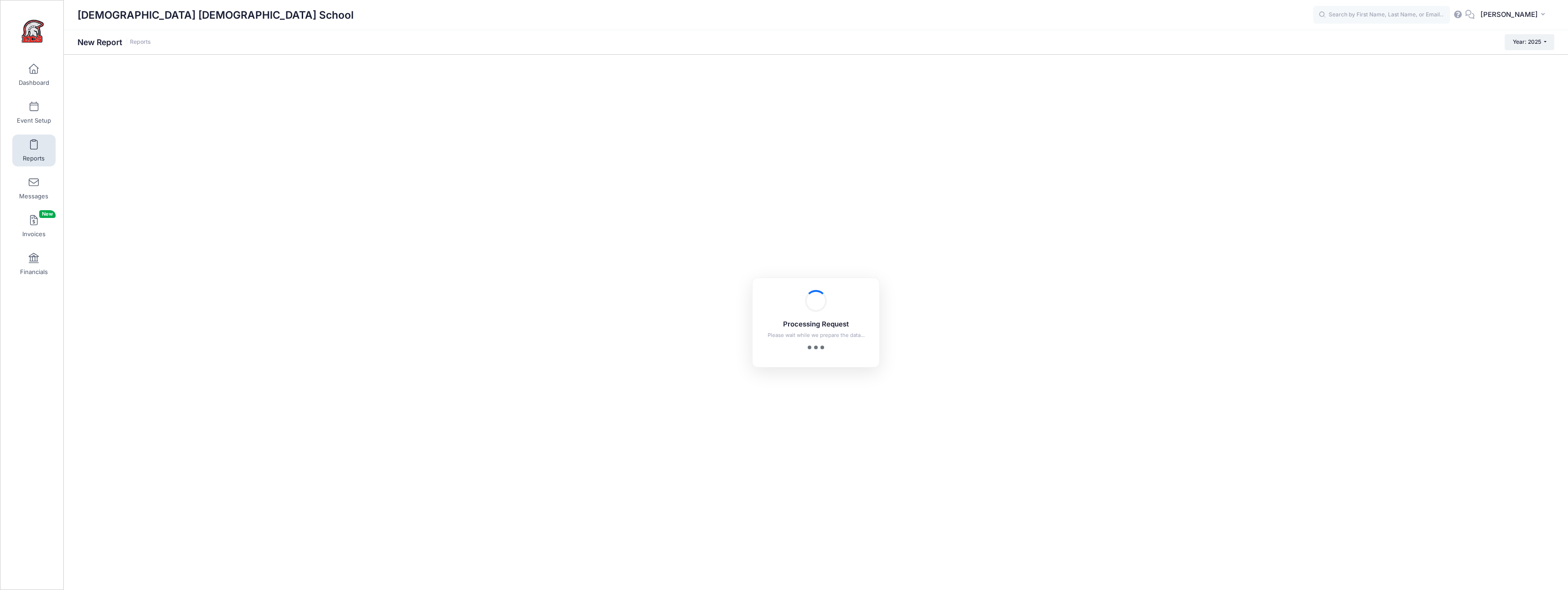
checkbox input "true"
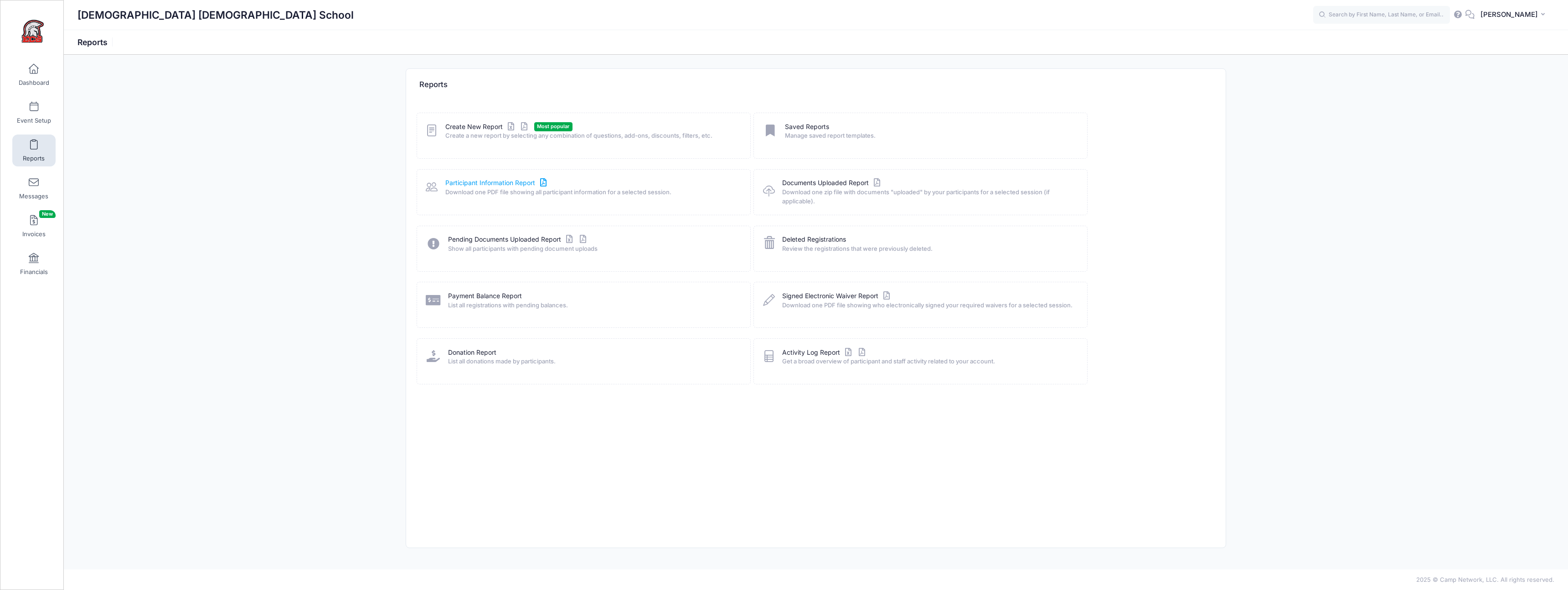
click at [480, 186] on link "Participant Information Report" at bounding box center [497, 183] width 103 height 10
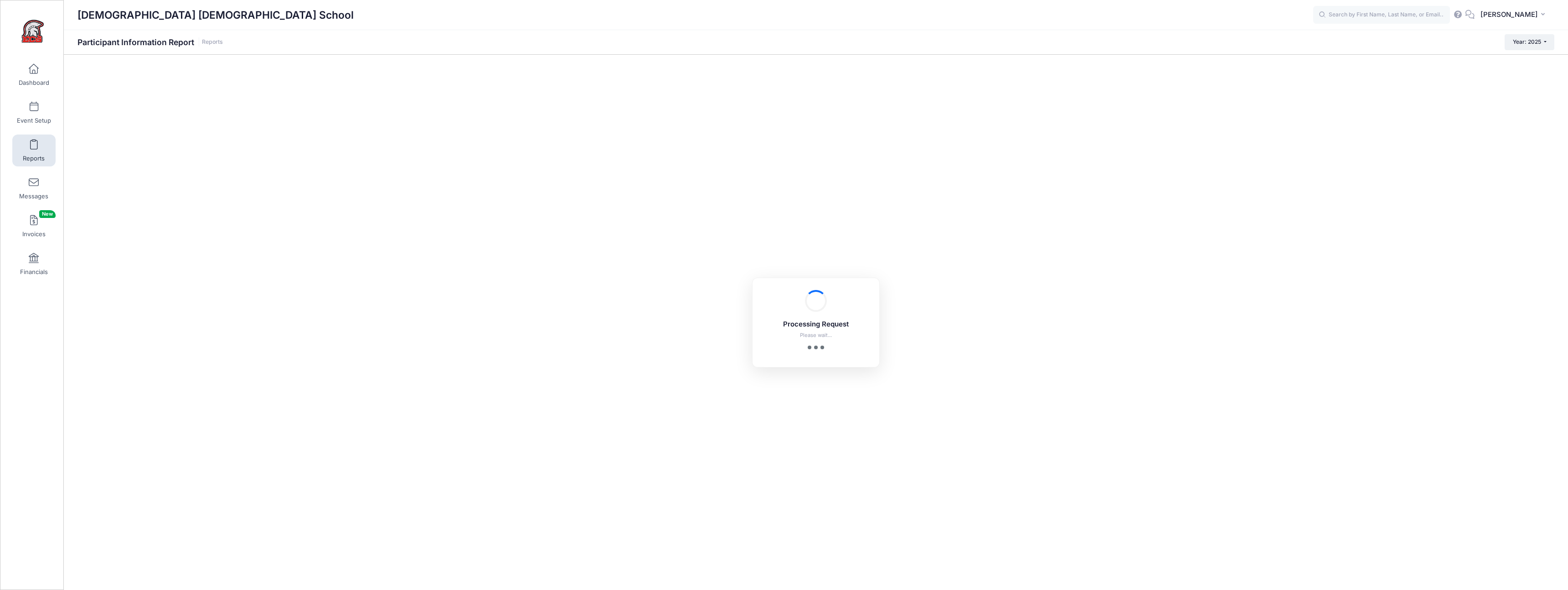
checkbox input "true"
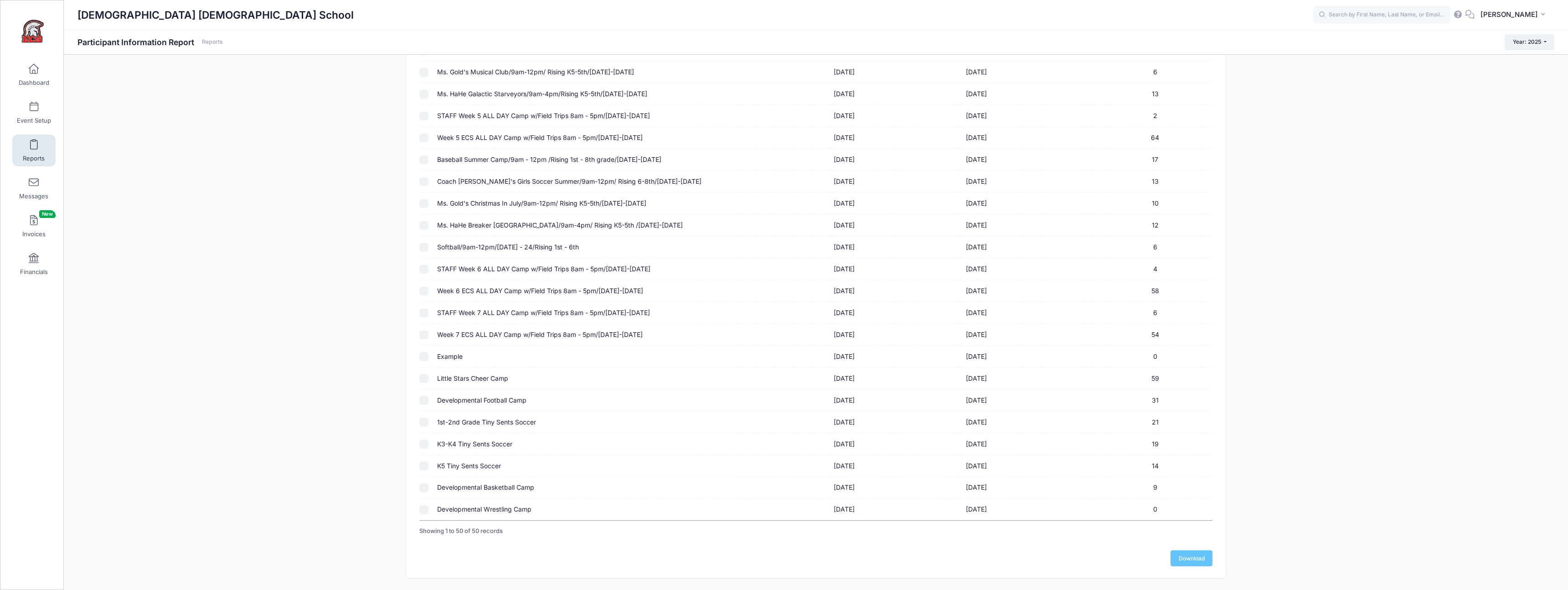
scroll to position [762, 0]
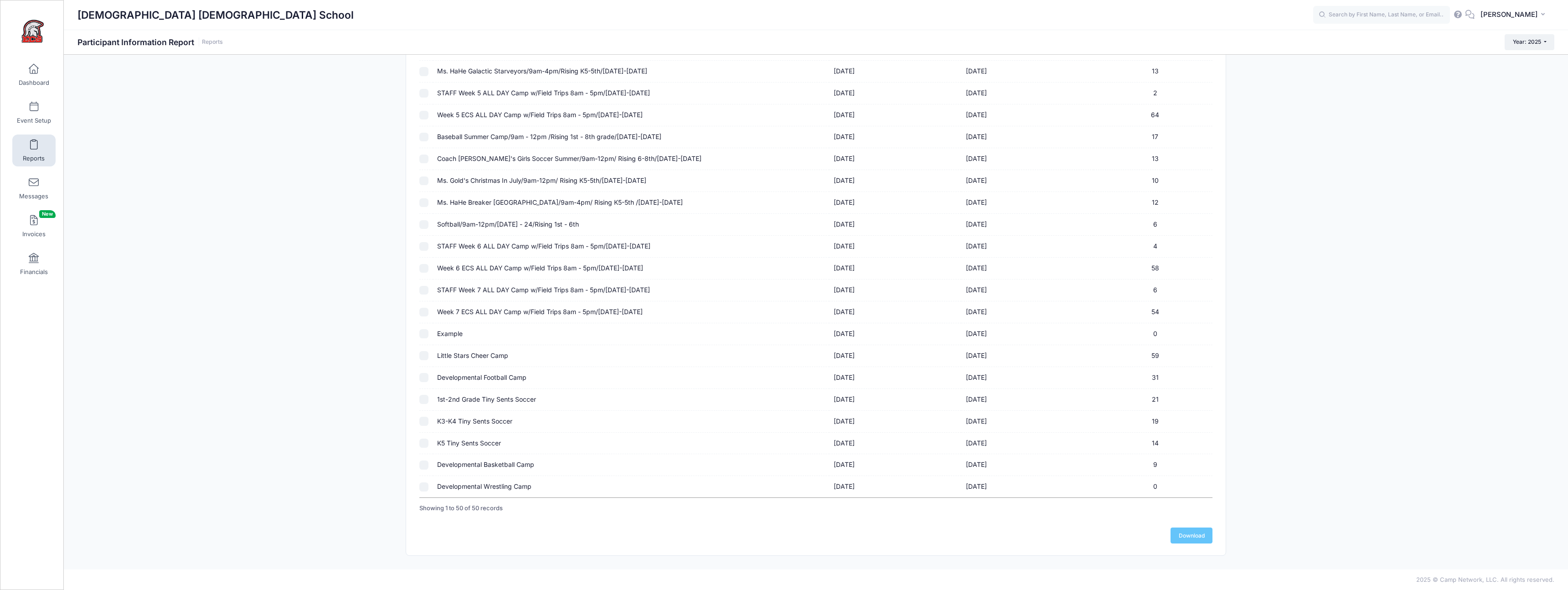
click at [425, 400] on input "checkbox" at bounding box center [424, 399] width 9 height 9
checkbox input "true"
click at [427, 424] on input "checkbox" at bounding box center [424, 421] width 9 height 9
checkbox input "true"
checkbox input "false"
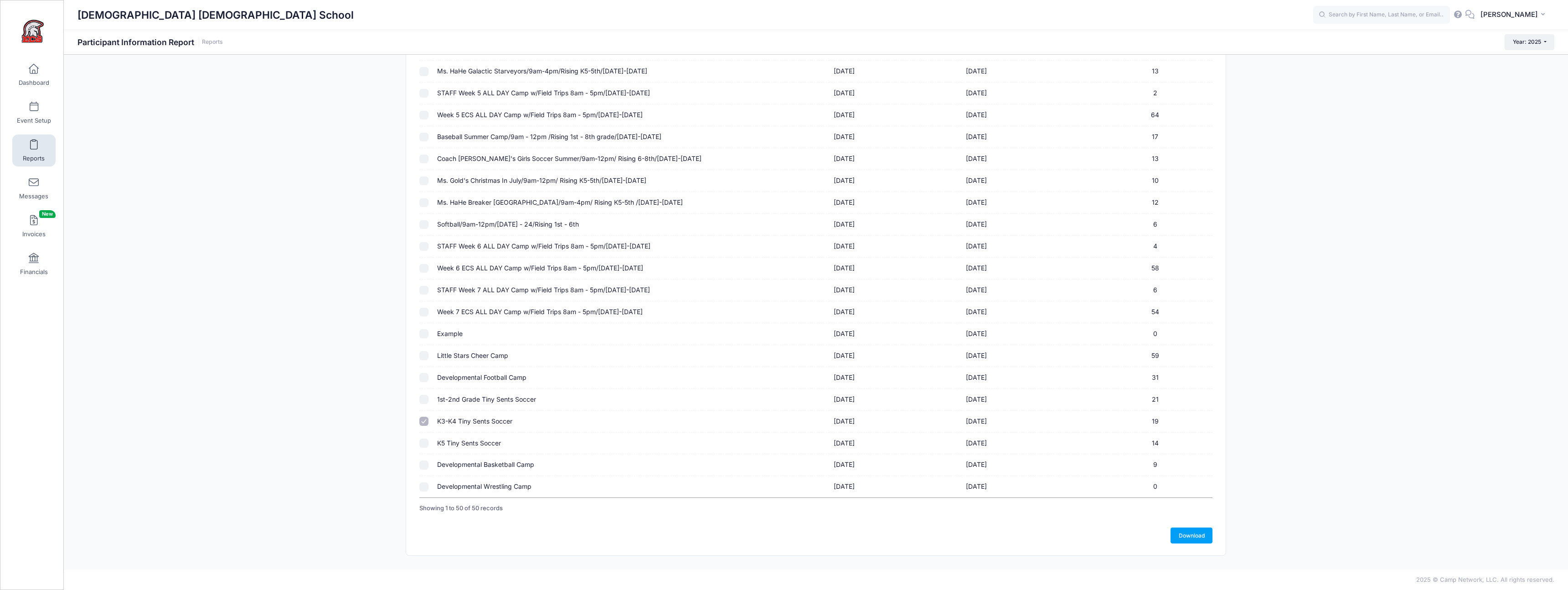
drag, startPoint x: 424, startPoint y: 444, endPoint x: 425, endPoint y: 435, distance: 9.1
click at [425, 444] on input "checkbox" at bounding box center [424, 443] width 9 height 9
checkbox input "true"
checkbox input "false"
click at [425, 402] on input "checkbox" at bounding box center [424, 399] width 9 height 9
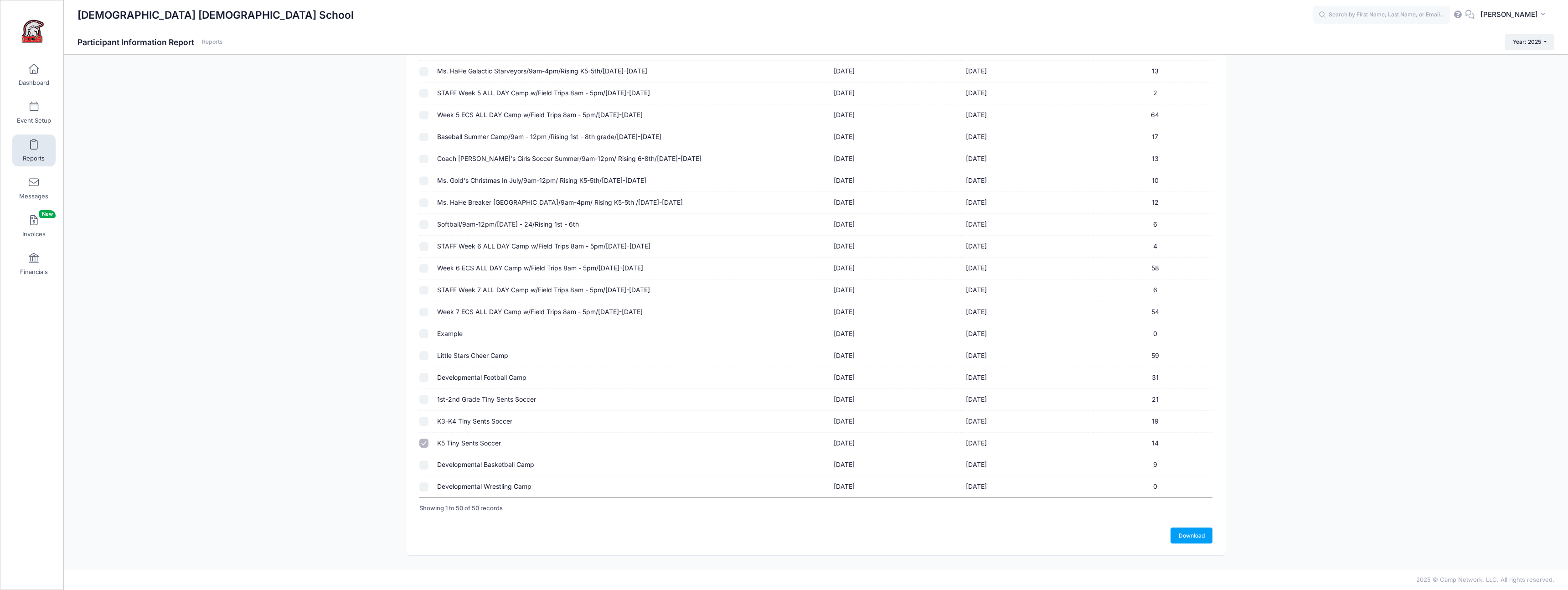
checkbox input "true"
checkbox input "false"
click at [1199, 540] on link "Download" at bounding box center [1191, 535] width 42 height 15
click at [41, 144] on link "Reports" at bounding box center [33, 150] width 43 height 32
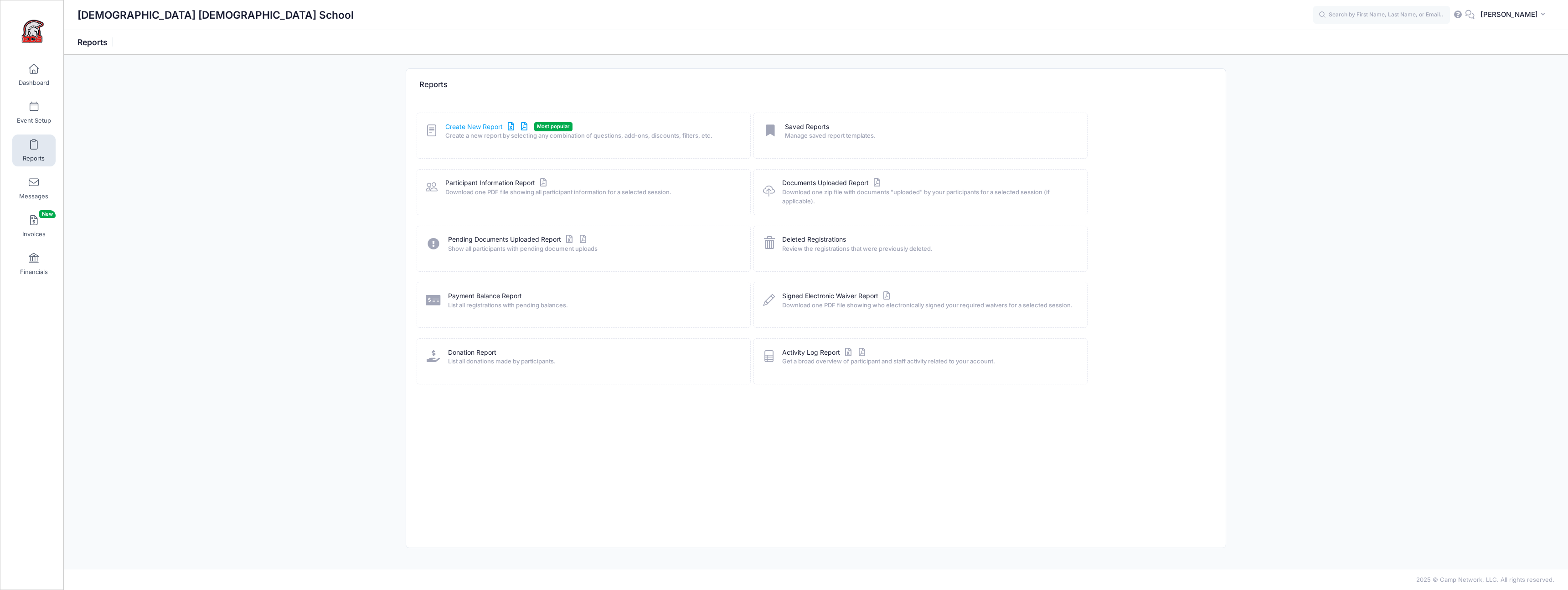
click at [462, 127] on link "Create New Report" at bounding box center [488, 127] width 85 height 10
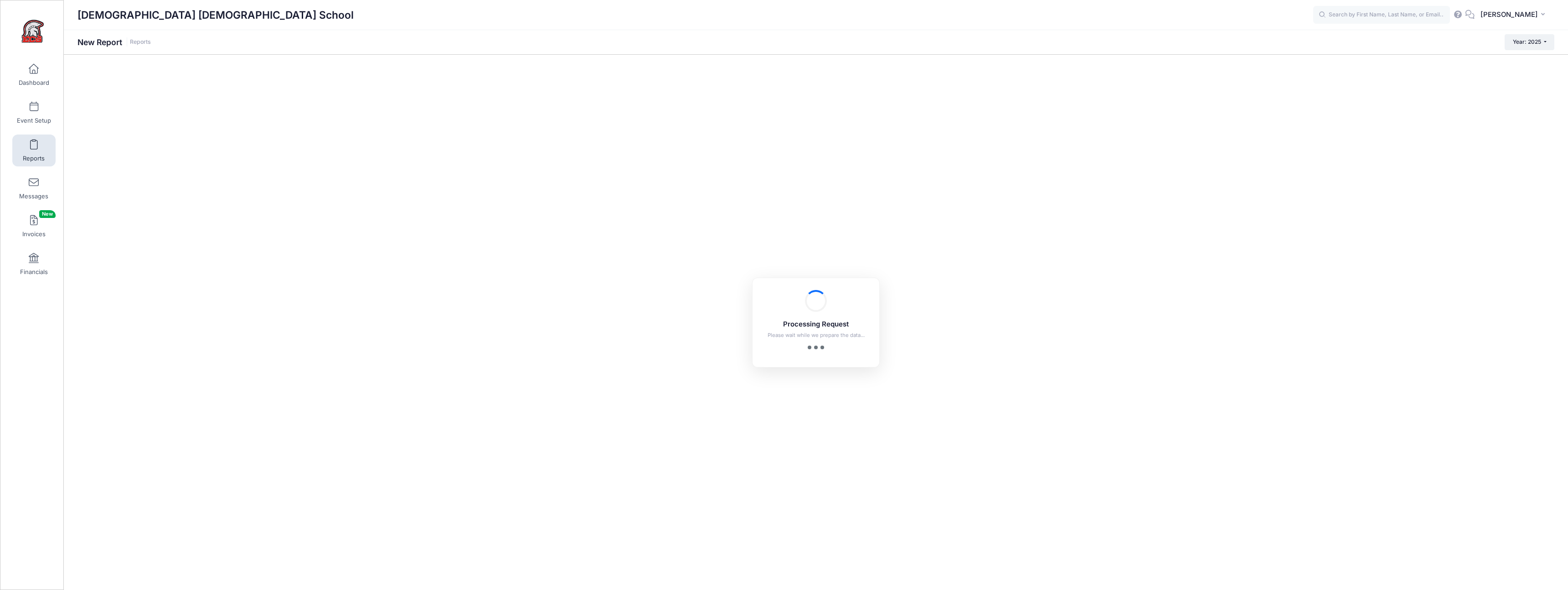
checkbox input "true"
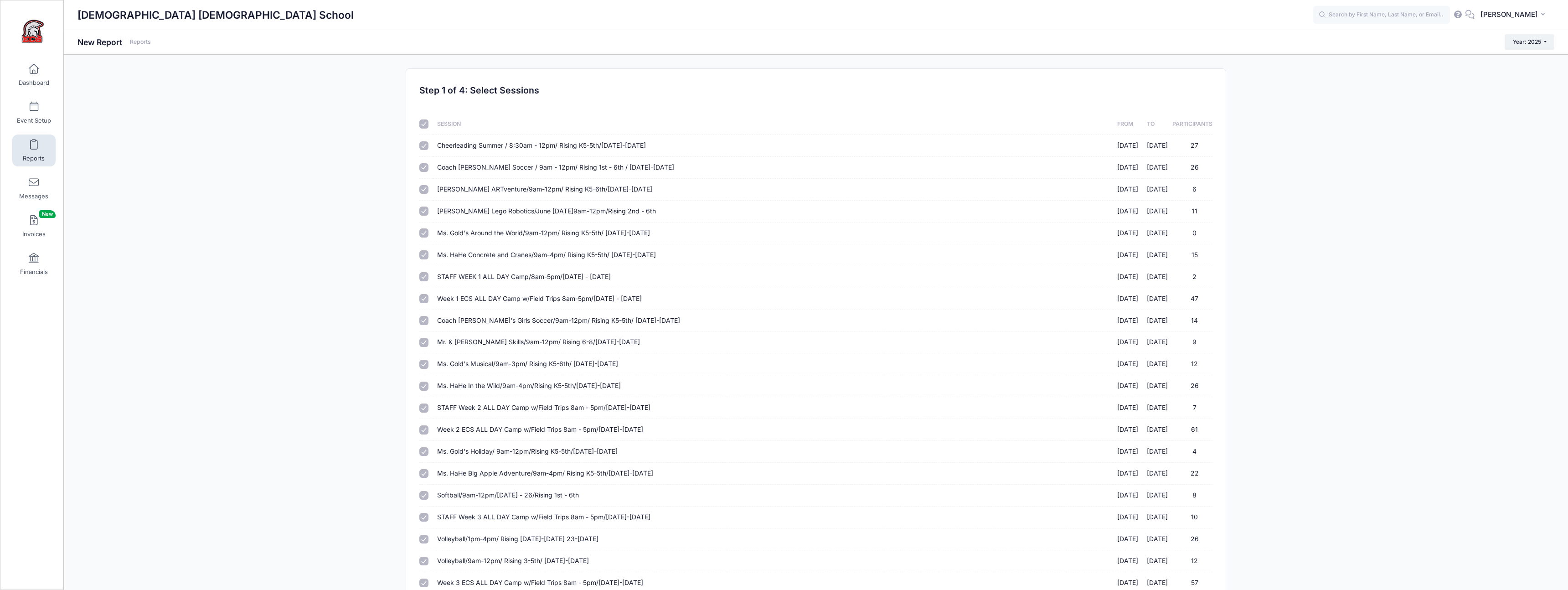
click at [422, 122] on input "checkbox" at bounding box center [424, 124] width 9 height 9
checkbox input "false"
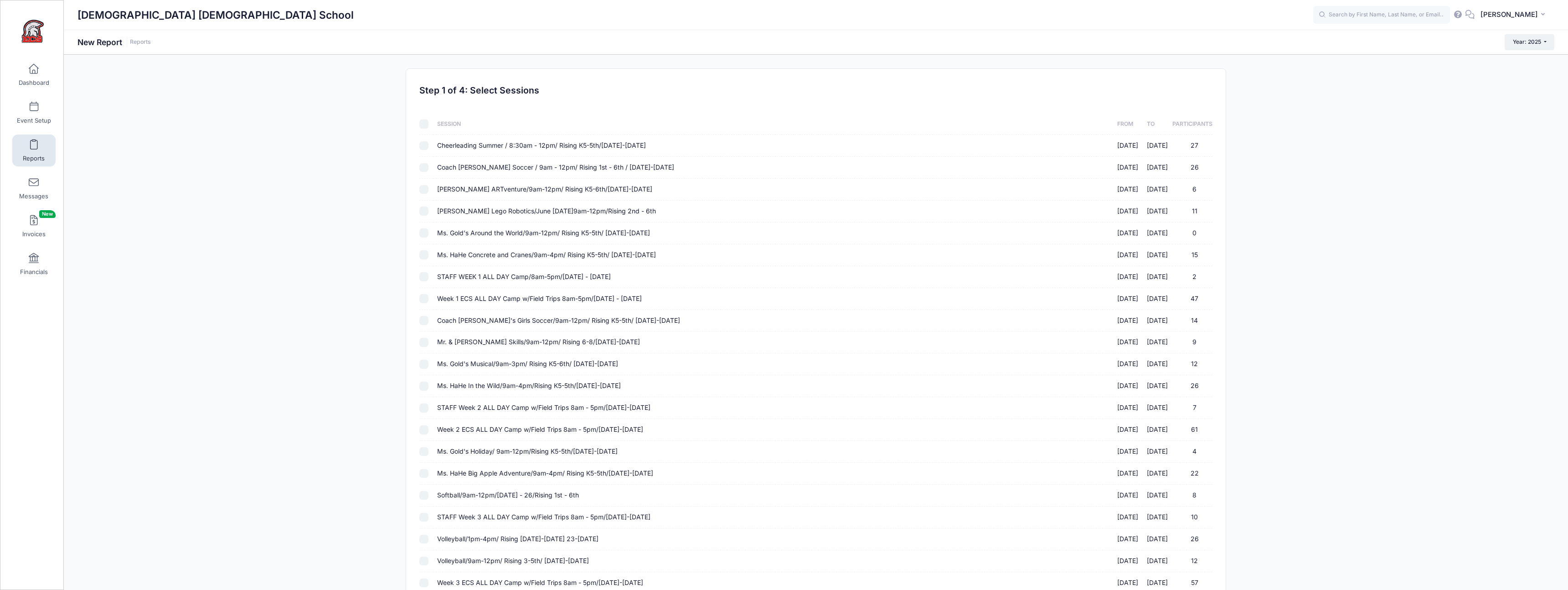
checkbox input "false"
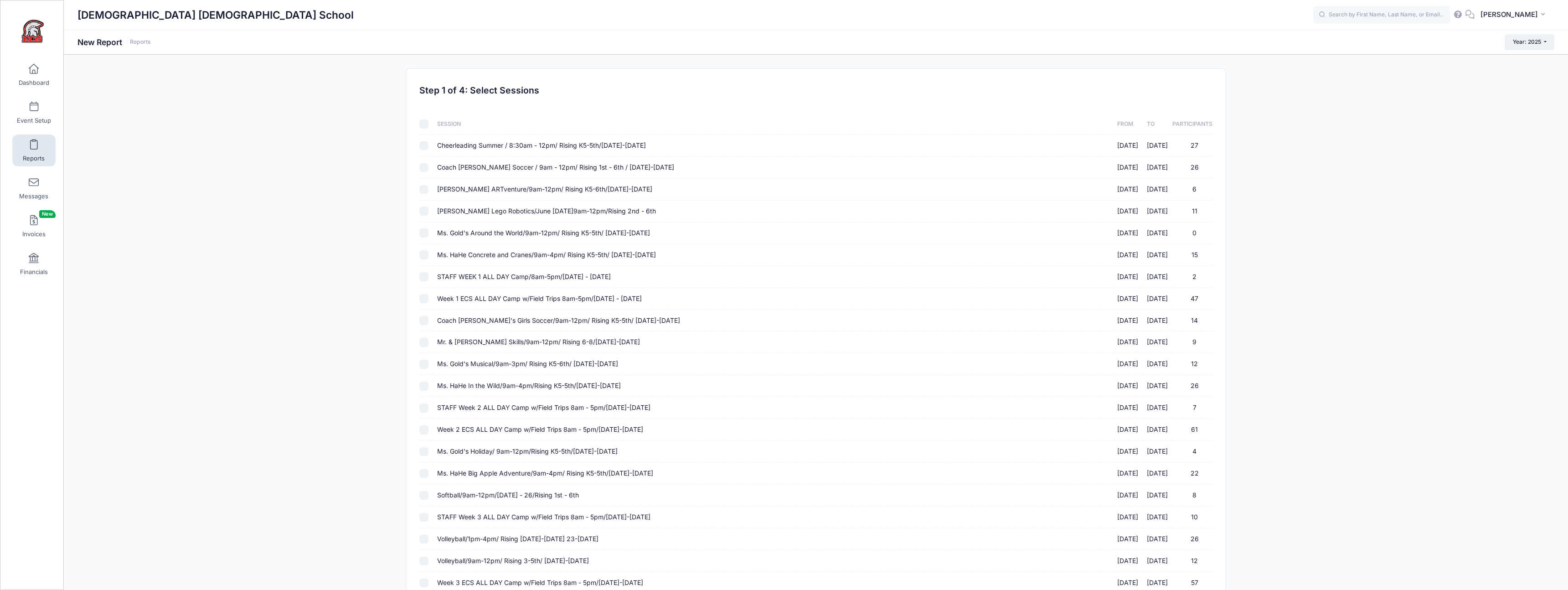
checkbox input "false"
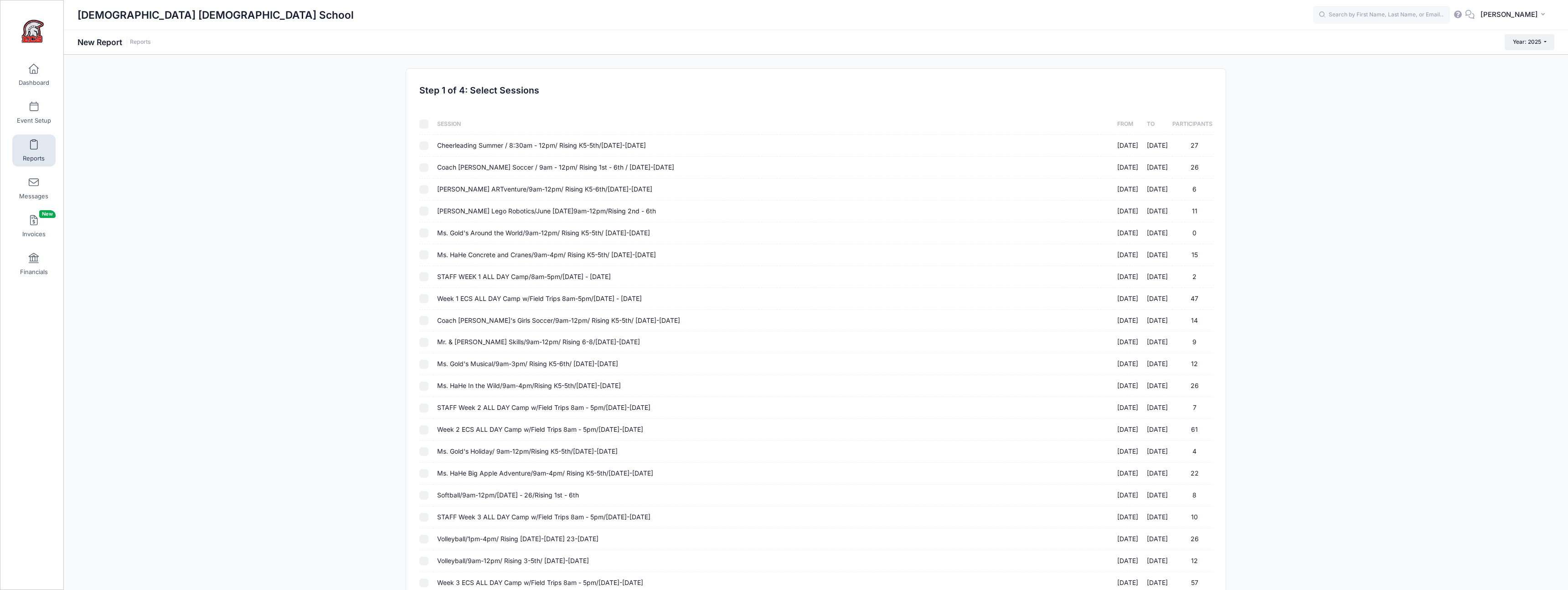
checkbox input "false"
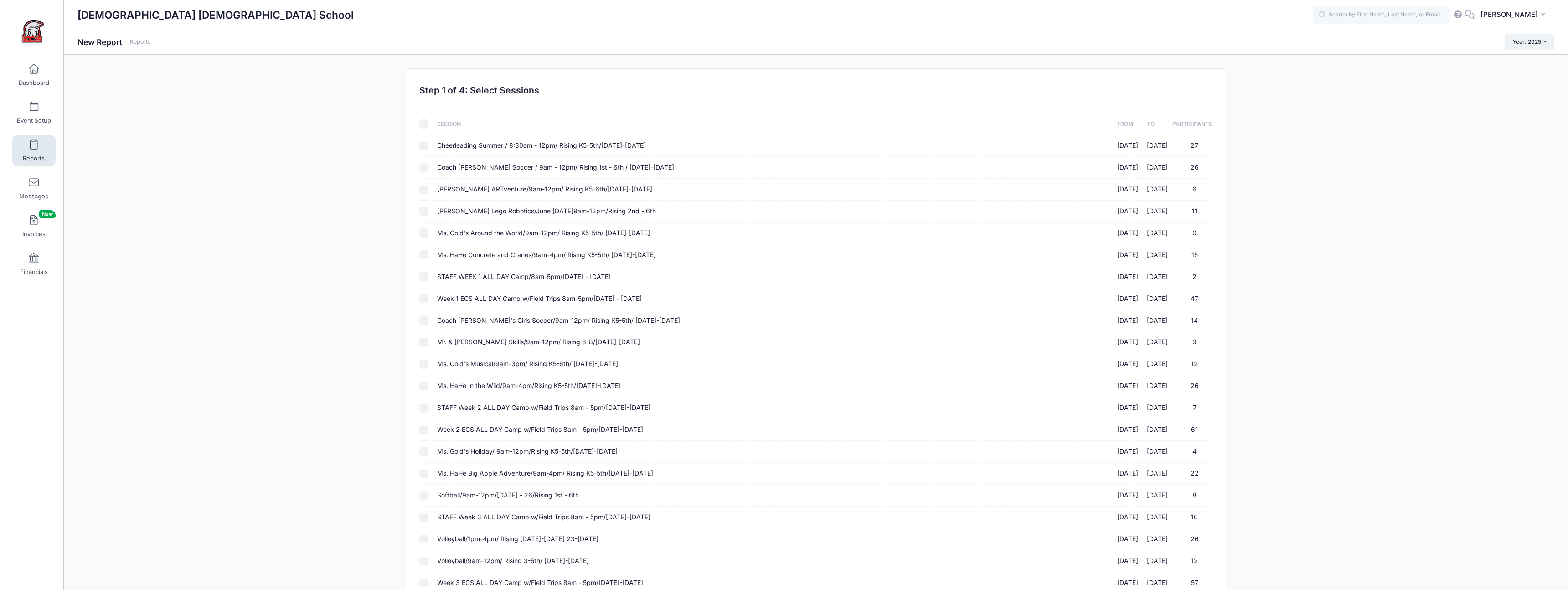
checkbox input "false"
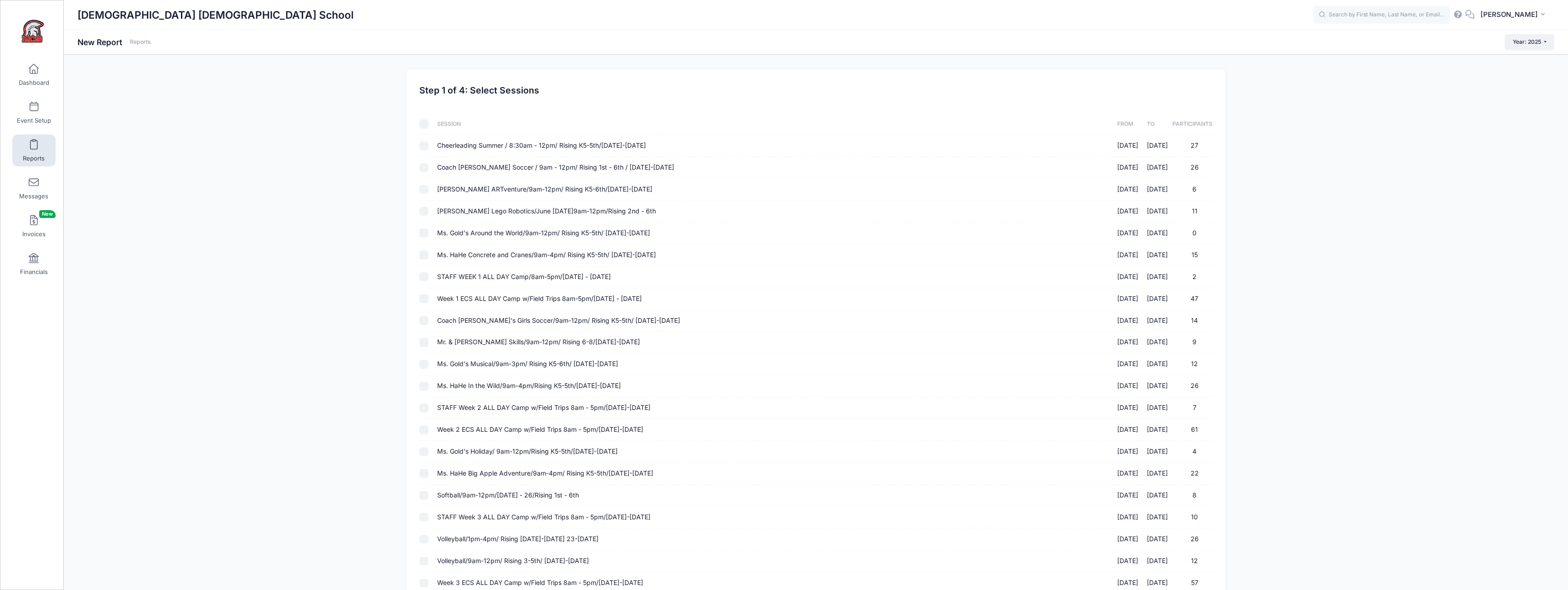
checkbox input "false"
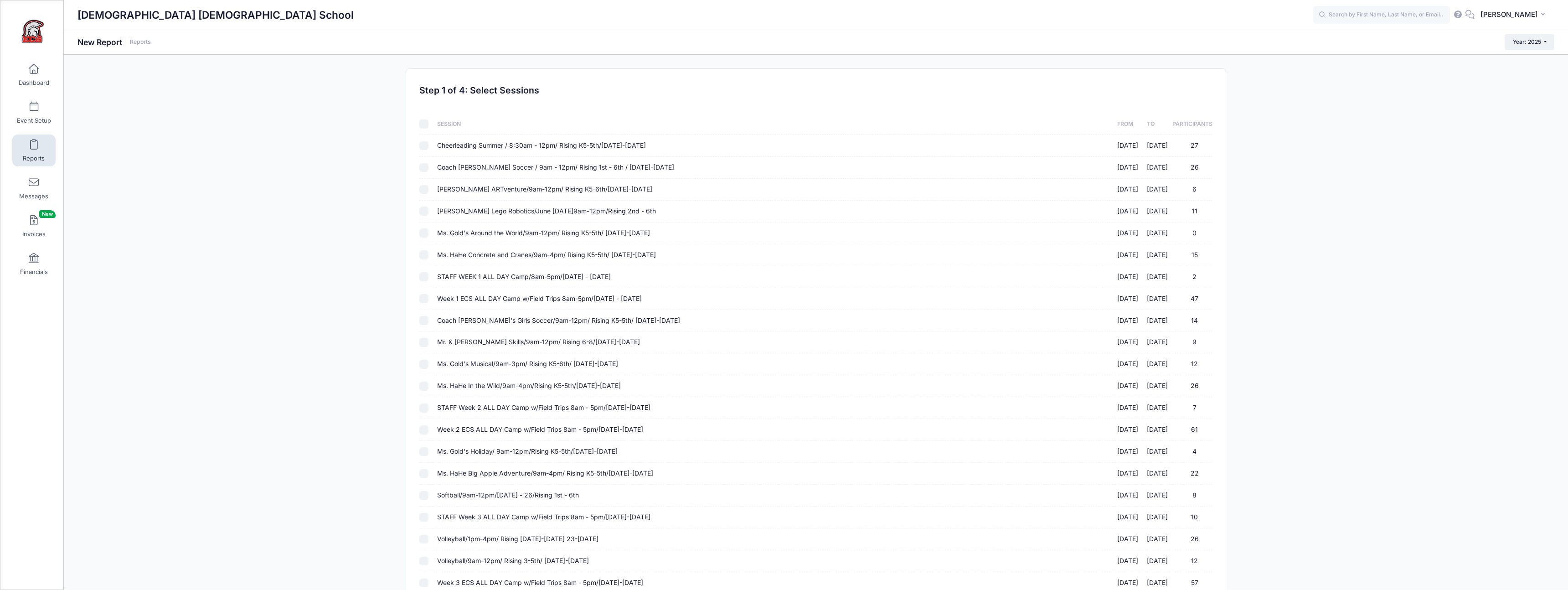
checkbox input "false"
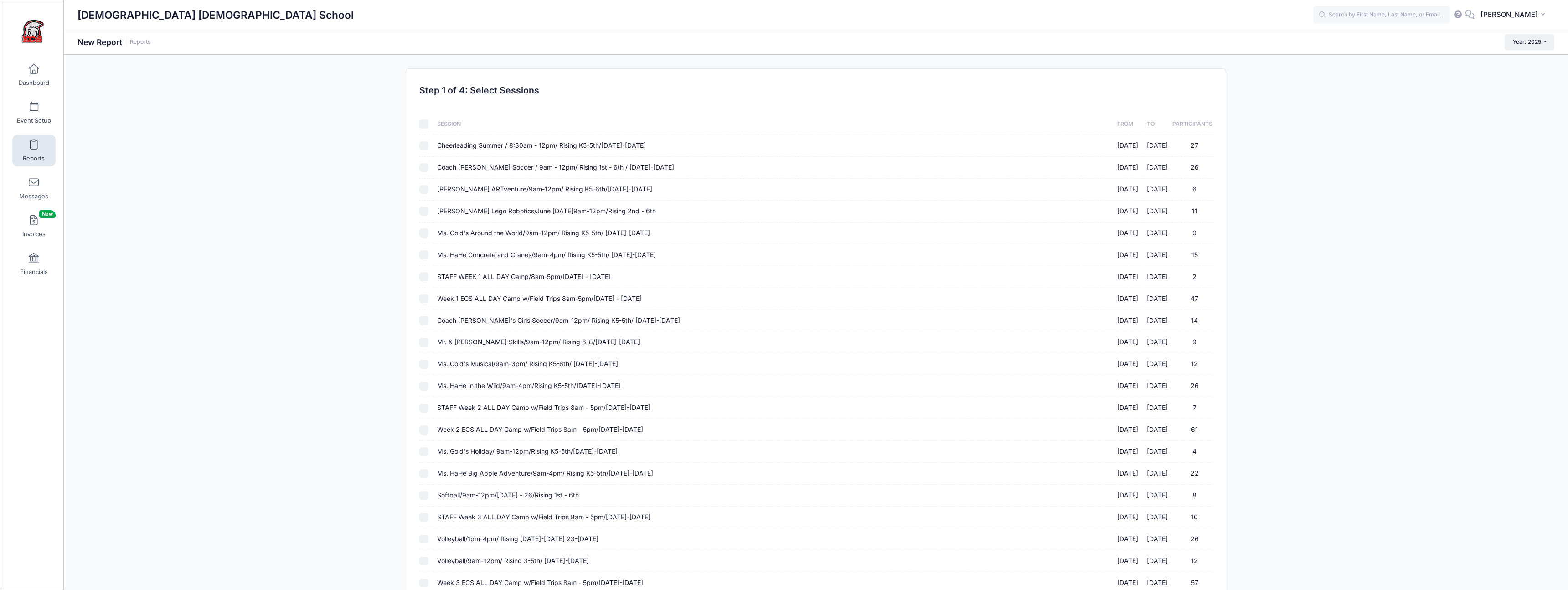
checkbox input "false"
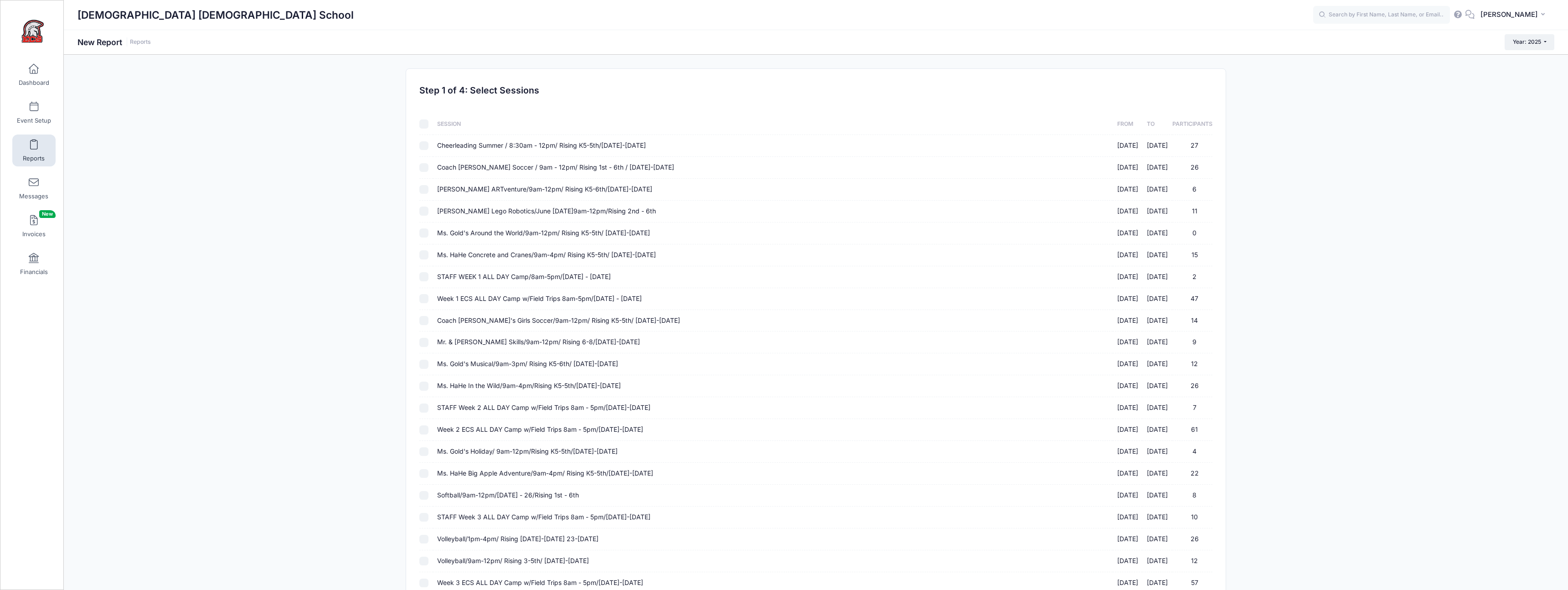
checkbox input "false"
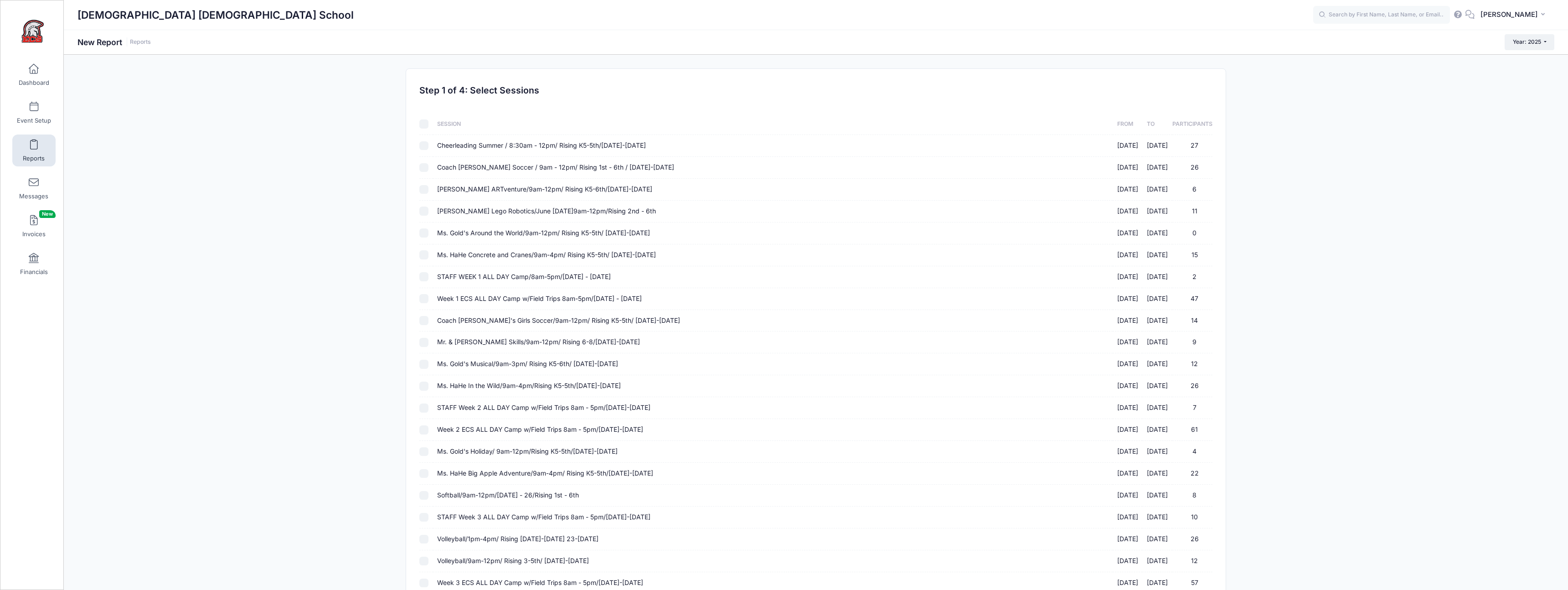
checkbox input "false"
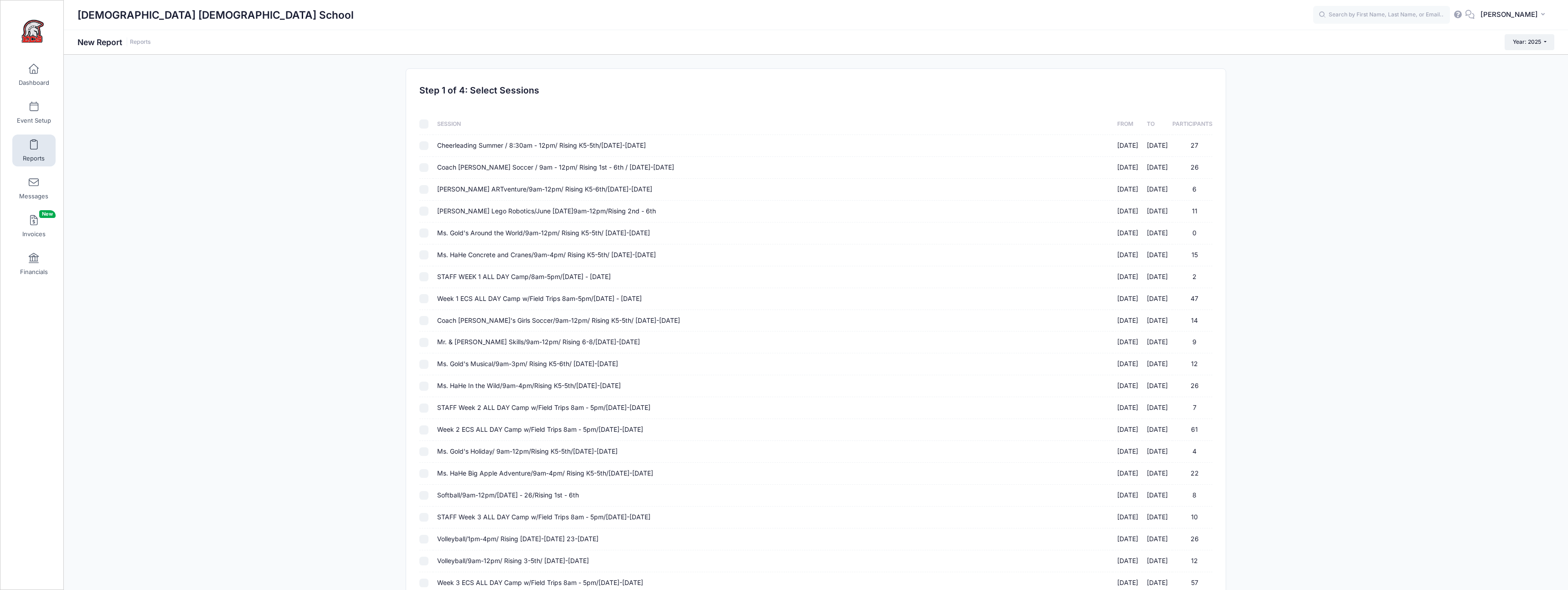
checkbox input "false"
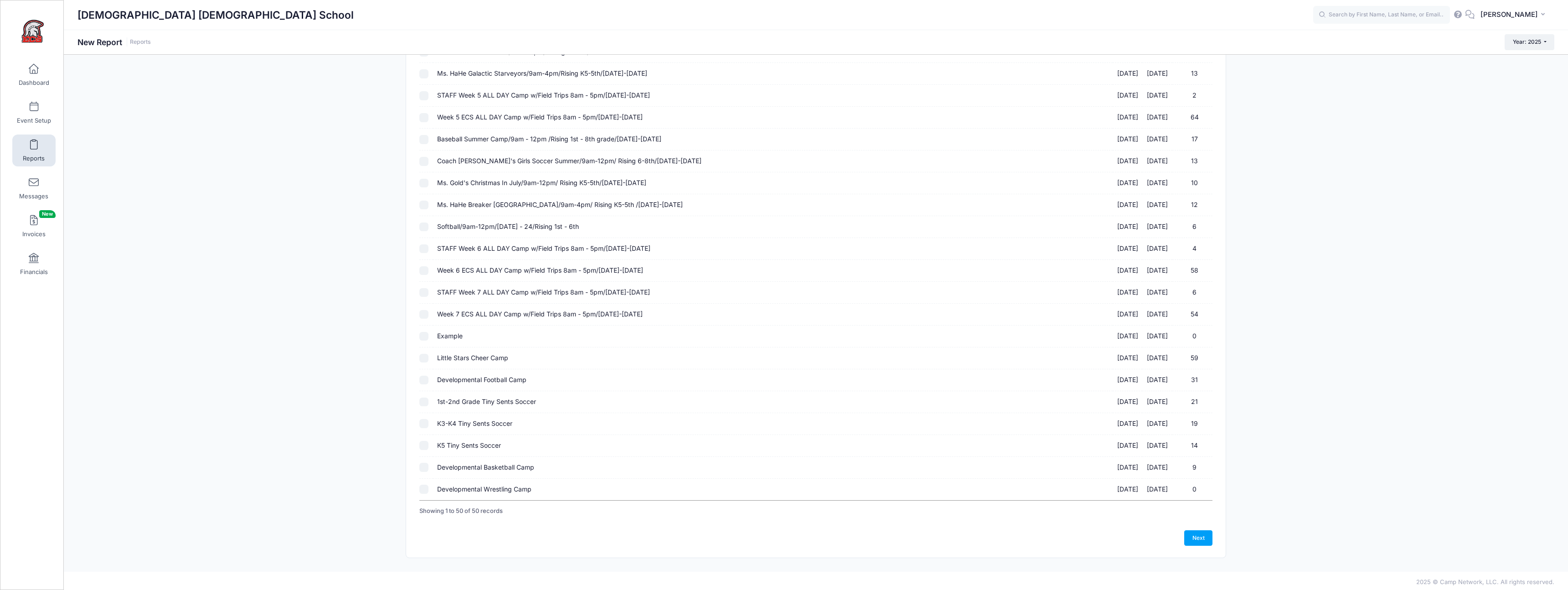
scroll to position [730, 0]
click at [425, 402] on input "1st-2nd Grade Tiny Sents Soccer [DATE] - [DATE] 21" at bounding box center [424, 399] width 9 height 9
checkbox input "true"
click at [425, 420] on input "K3-K4 Tiny Sents Soccer [DATE] - [DATE] 19" at bounding box center [424, 421] width 9 height 9
checkbox input "true"
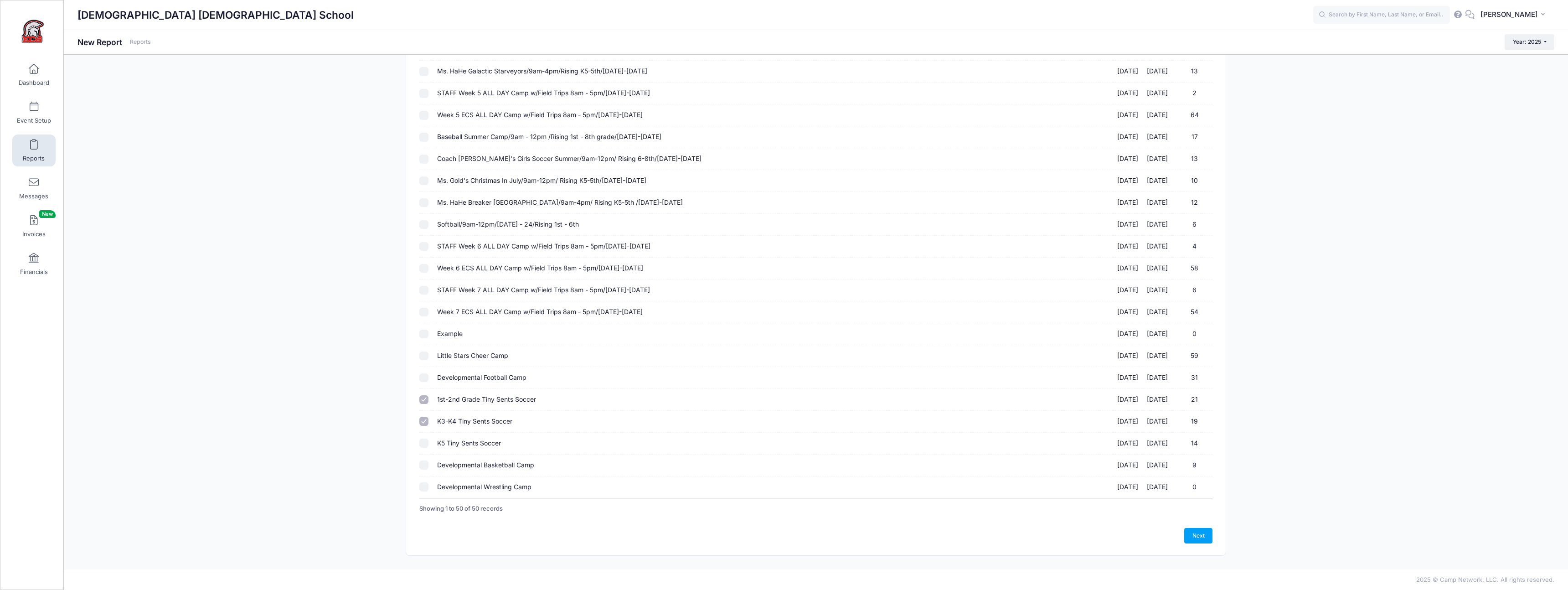
click at [424, 446] on input "K5 Tiny Sents Soccer [DATE] - [DATE] 14" at bounding box center [424, 443] width 9 height 9
checkbox input "true"
click at [1191, 538] on link "Next" at bounding box center [1198, 535] width 28 height 15
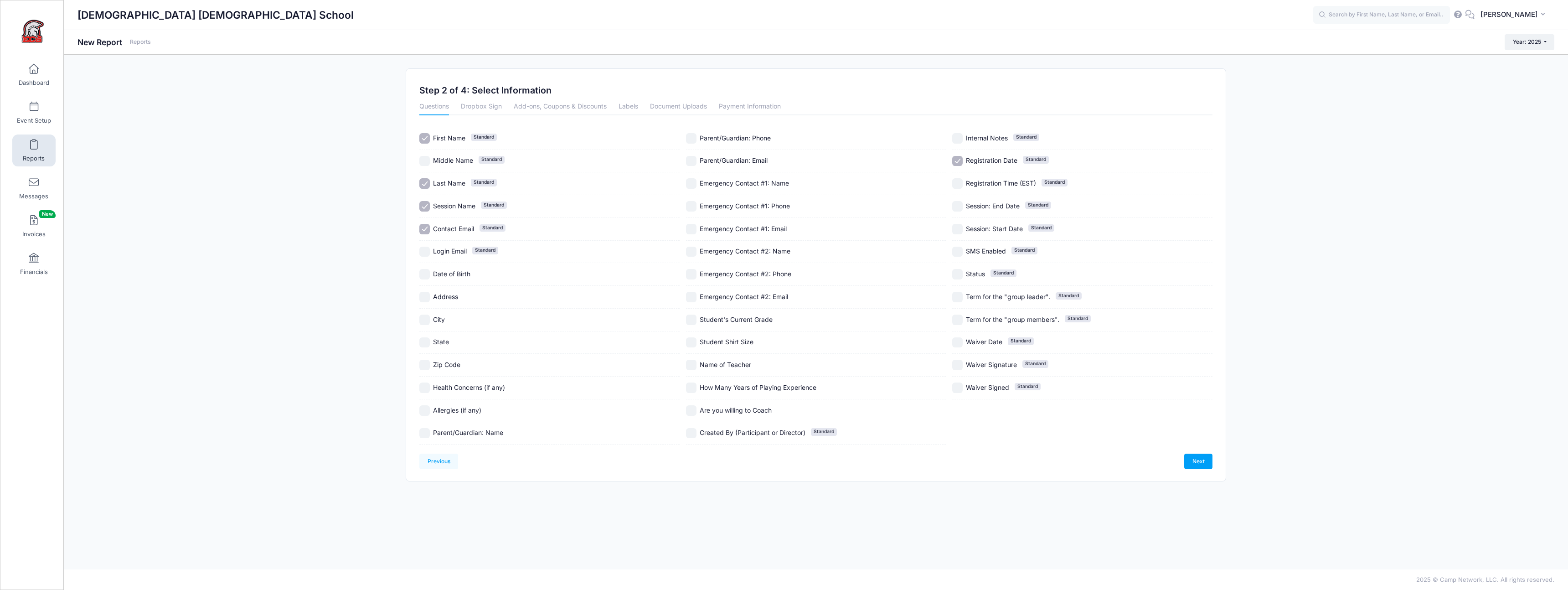
click at [695, 344] on input "Student Shirt Size" at bounding box center [691, 342] width 10 height 10
checkbox input "true"
click at [692, 409] on input "Are you willing to Coach" at bounding box center [691, 410] width 10 height 10
checkbox input "true"
click at [477, 104] on link "Dropbox Sign" at bounding box center [481, 107] width 41 height 16
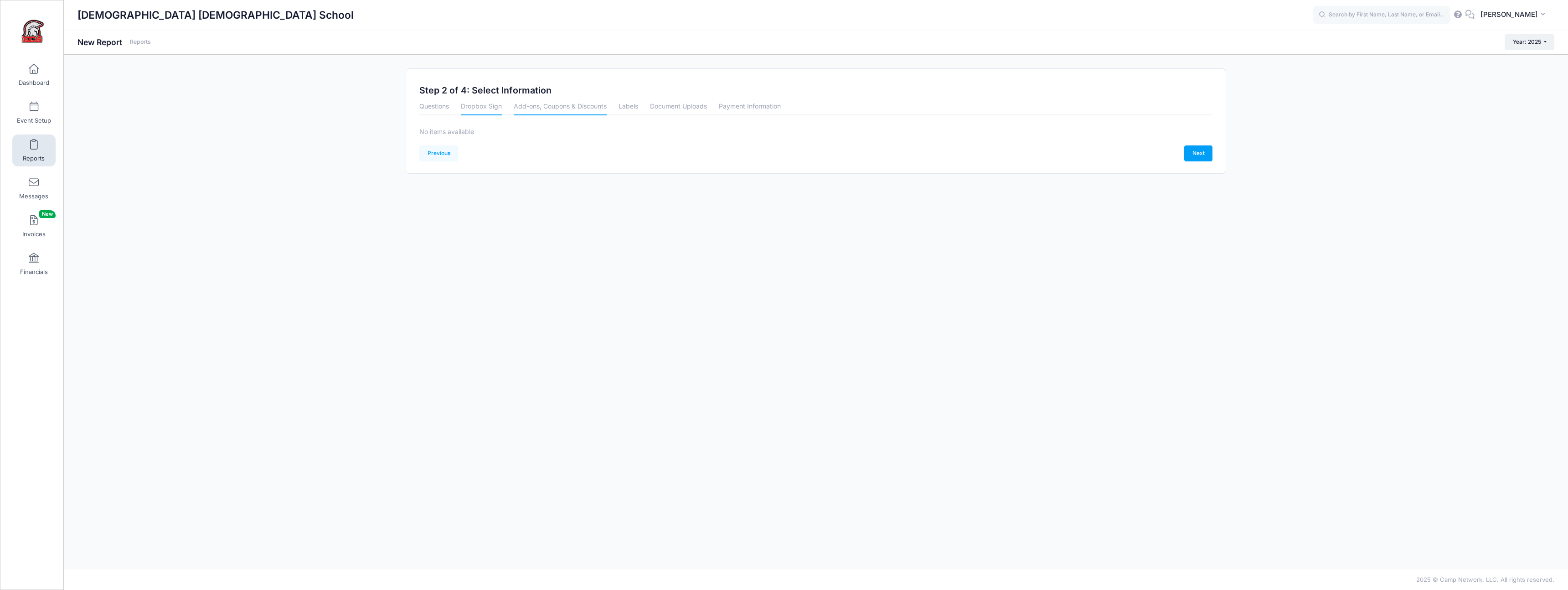
click at [544, 100] on link "Add-ons, Coupons & Discounts" at bounding box center [560, 107] width 93 height 16
click at [627, 104] on link "Labels" at bounding box center [628, 107] width 19 height 16
click at [678, 104] on link "Document Uploads" at bounding box center [679, 107] width 57 height 16
click at [755, 104] on link "Payment Information" at bounding box center [750, 107] width 62 height 16
click at [430, 111] on link "Questions" at bounding box center [434, 107] width 30 height 16
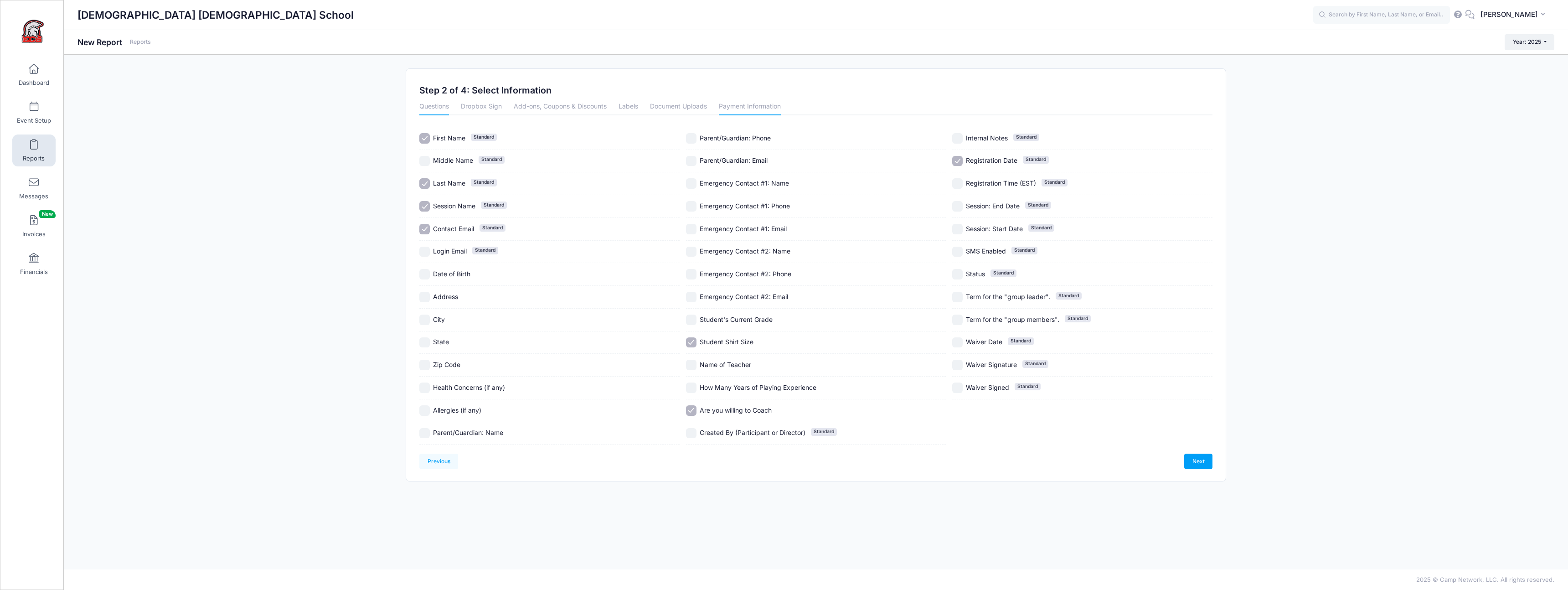
click at [740, 100] on link "Payment Information" at bounding box center [750, 107] width 62 height 16
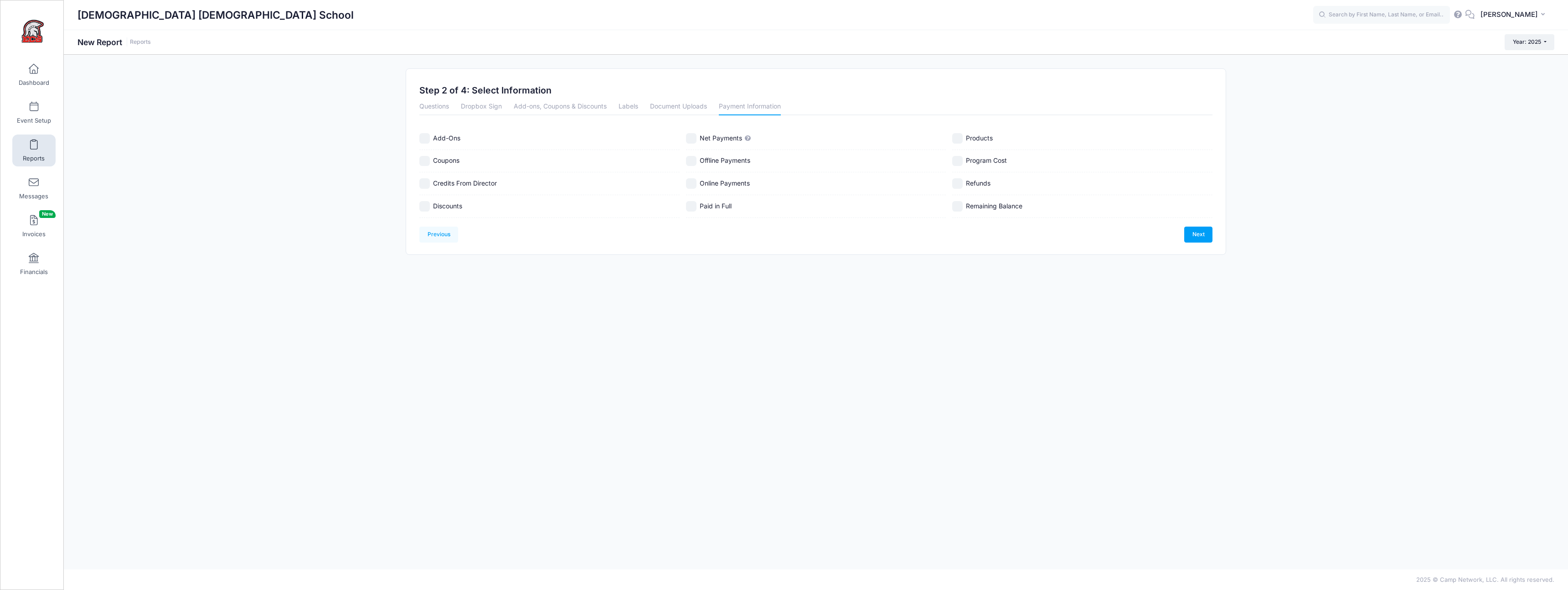
click at [698, 205] on label "Paid in Full" at bounding box center [816, 206] width 261 height 10
checkbox input "true"
click at [961, 204] on input "Remaining Balance" at bounding box center [957, 206] width 10 height 10
checkbox input "true"
click at [960, 187] on input "Refunds" at bounding box center [957, 183] width 10 height 10
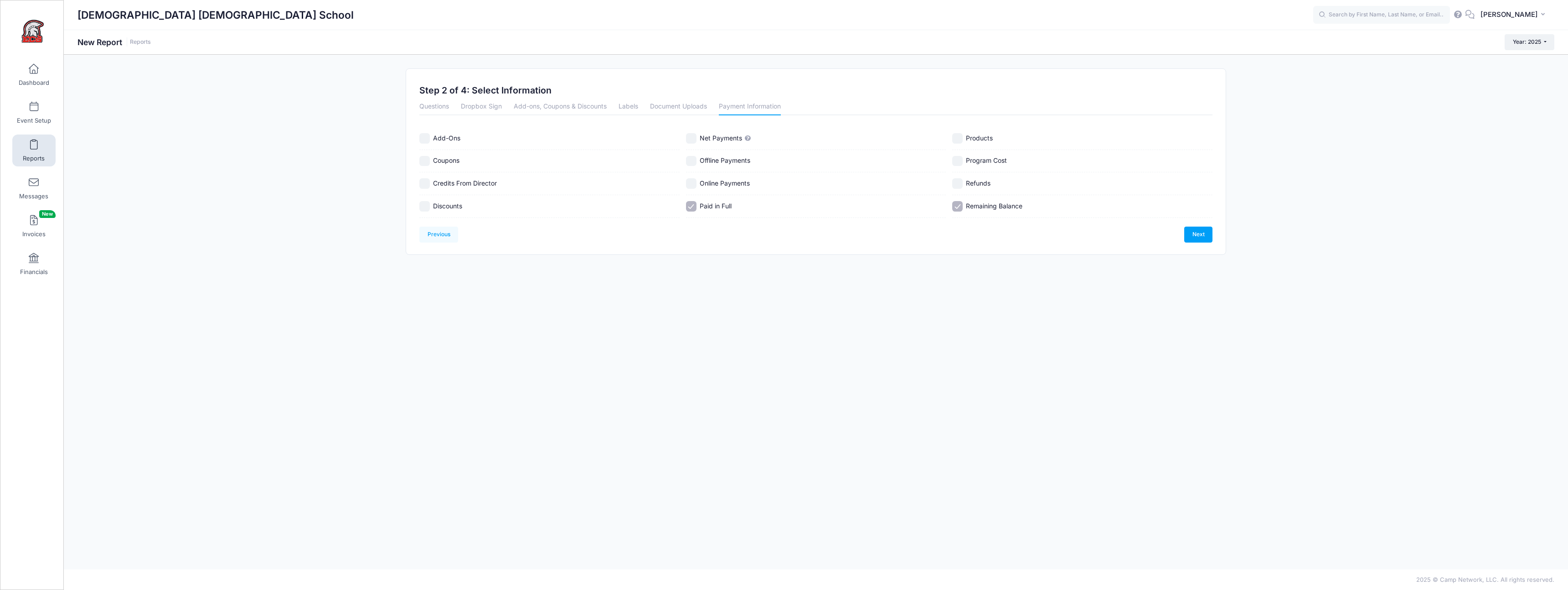
checkbox input "true"
click at [1197, 233] on link "Next" at bounding box center [1198, 234] width 28 height 15
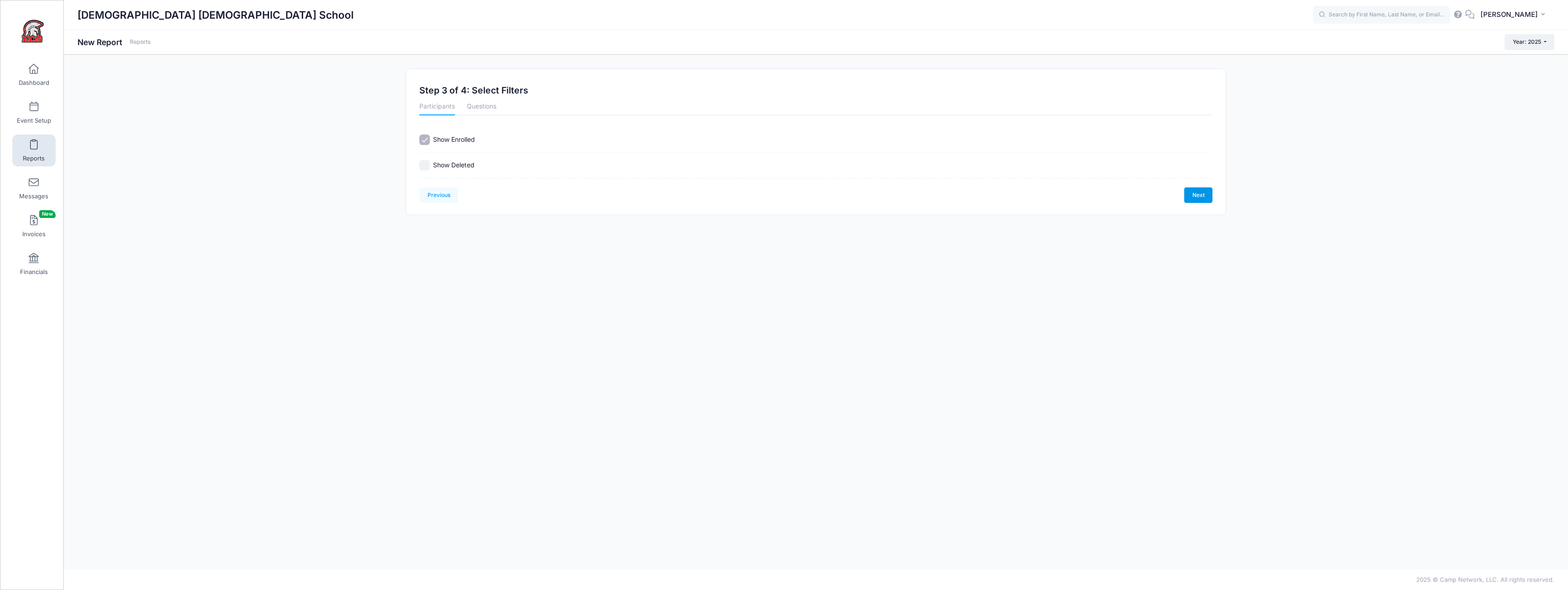
click at [1208, 201] on link "Next" at bounding box center [1198, 195] width 28 height 15
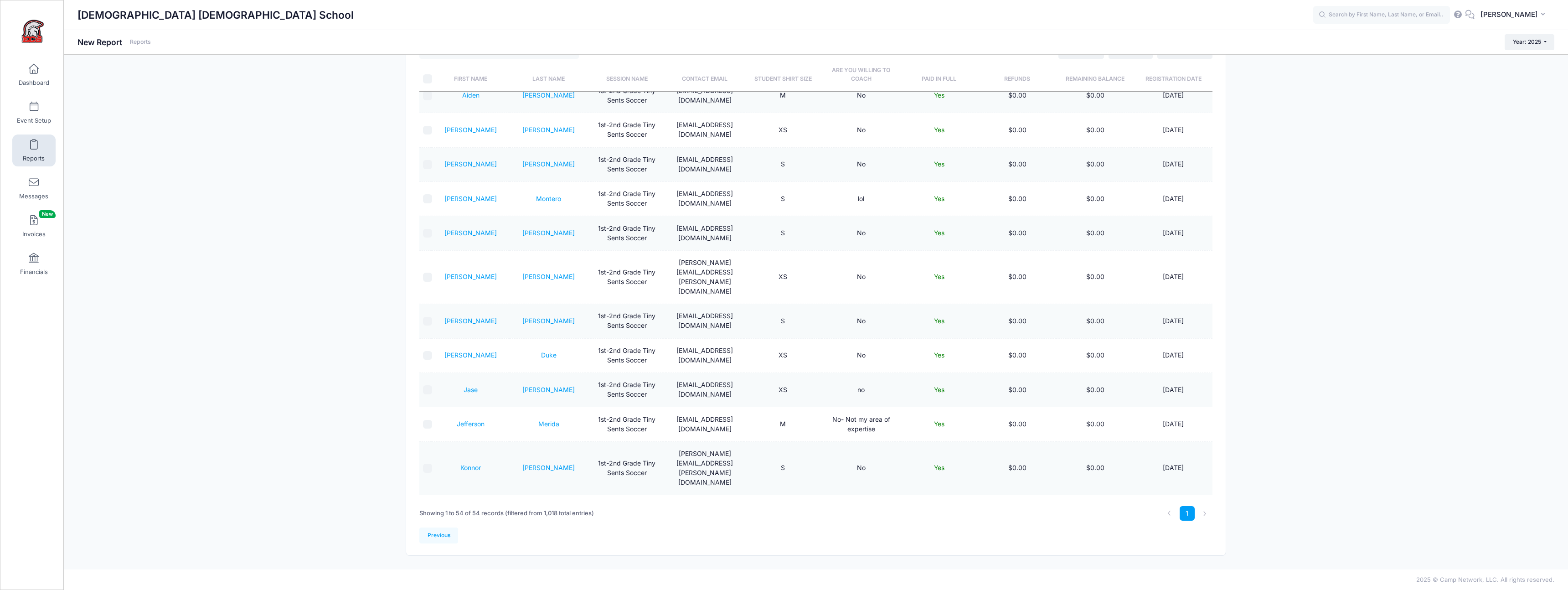
scroll to position [13, 0]
